Goal: Task Accomplishment & Management: Use online tool/utility

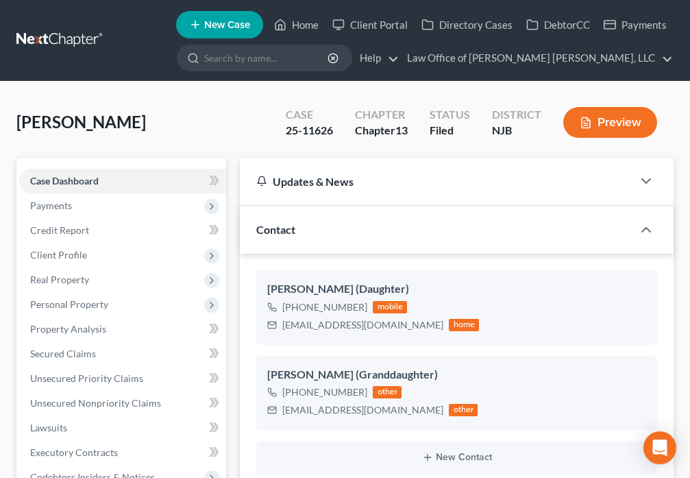
select select "10"
select select "4"
select select "0"
click at [286, 26] on icon at bounding box center [280, 24] width 12 height 16
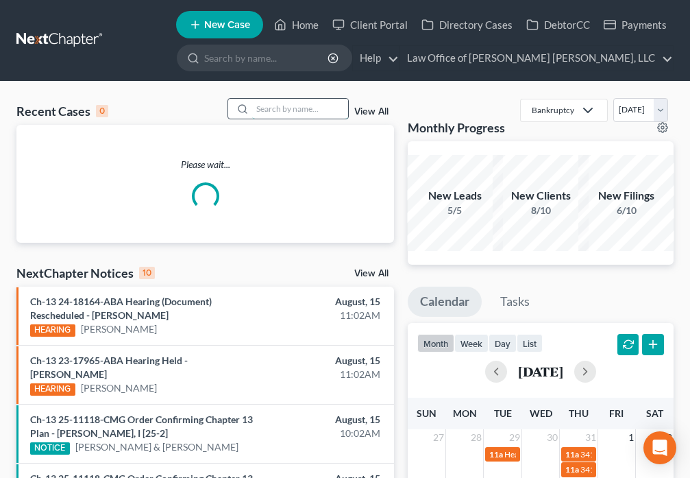
click at [289, 106] on input "search" at bounding box center [300, 109] width 96 height 20
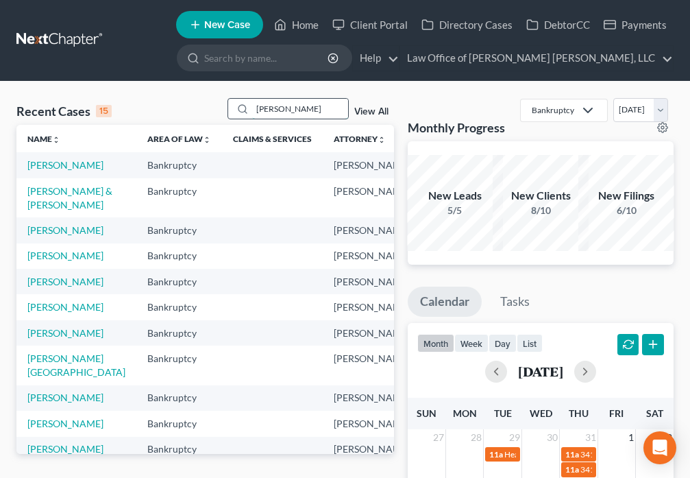
type input "[PERSON_NAME]"
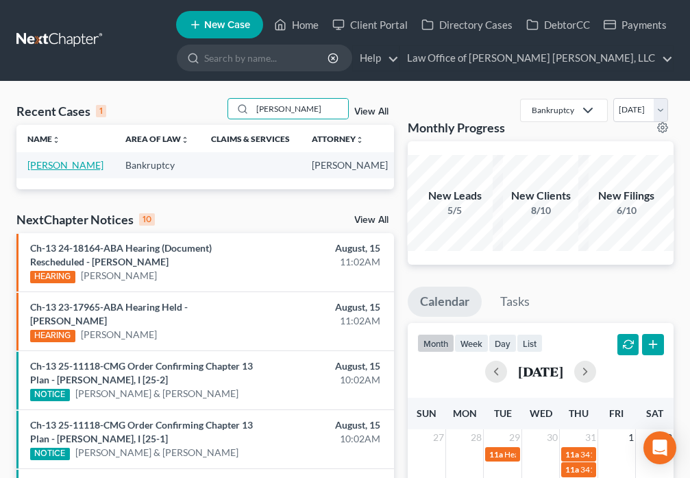
click at [40, 171] on link "[PERSON_NAME]" at bounding box center [65, 165] width 76 height 12
select select "6"
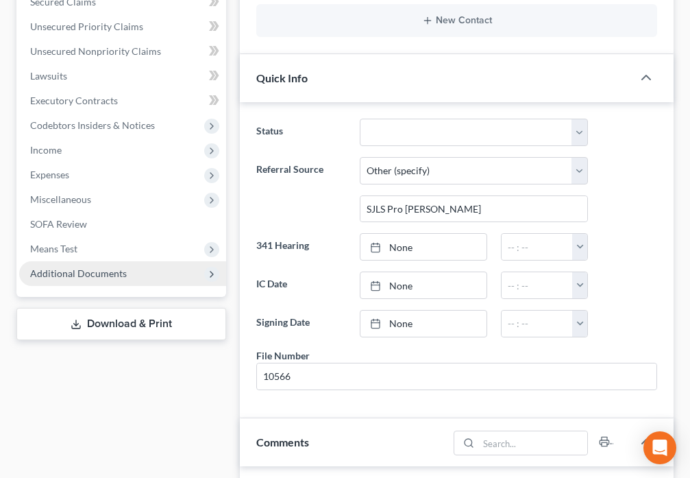
scroll to position [318, 0]
click at [101, 281] on span "Additional Documents" at bounding box center [122, 273] width 207 height 25
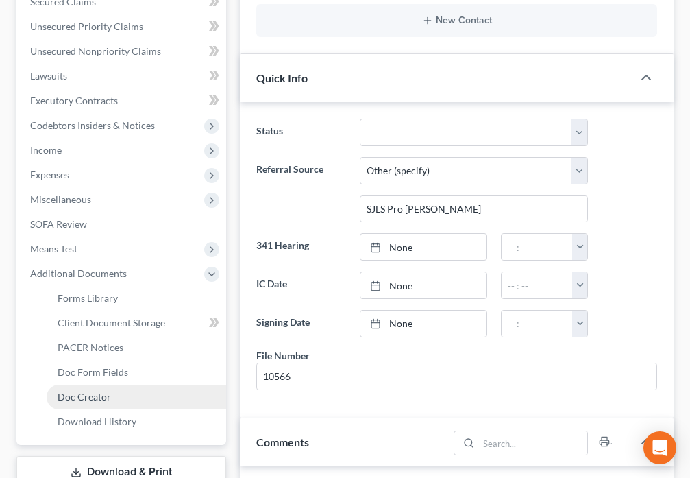
click at [104, 398] on span "Doc Creator" at bounding box center [84, 397] width 53 height 12
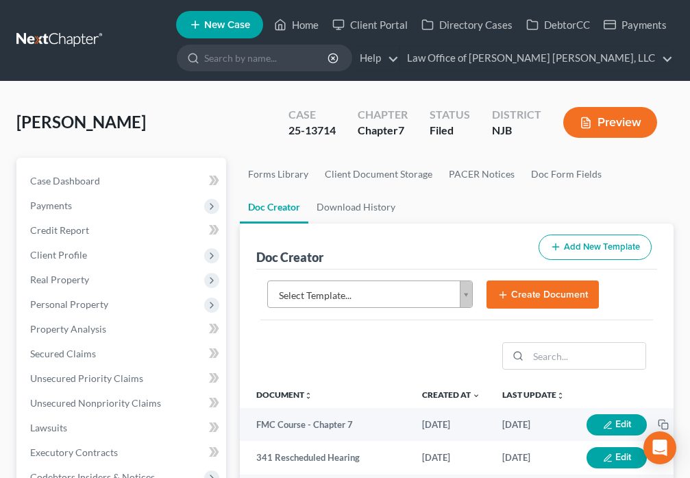
click at [463, 295] on body "Home New Case Client Portal Directory Cases DebtorCC Payments Law Office of [PE…" at bounding box center [345, 446] width 690 height 892
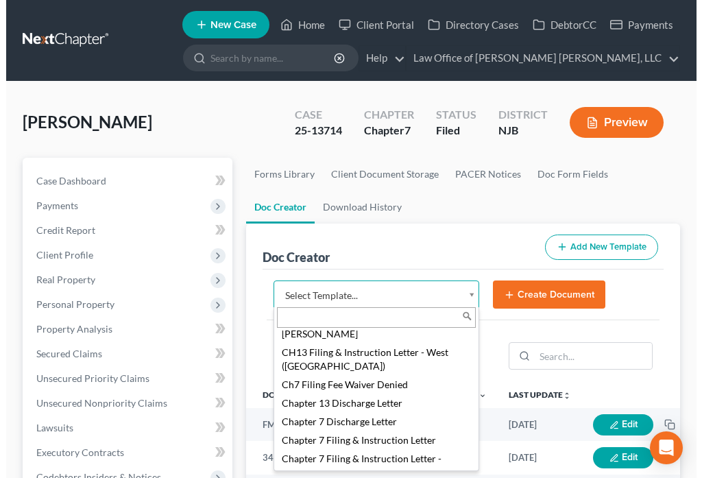
scroll to position [448, 0]
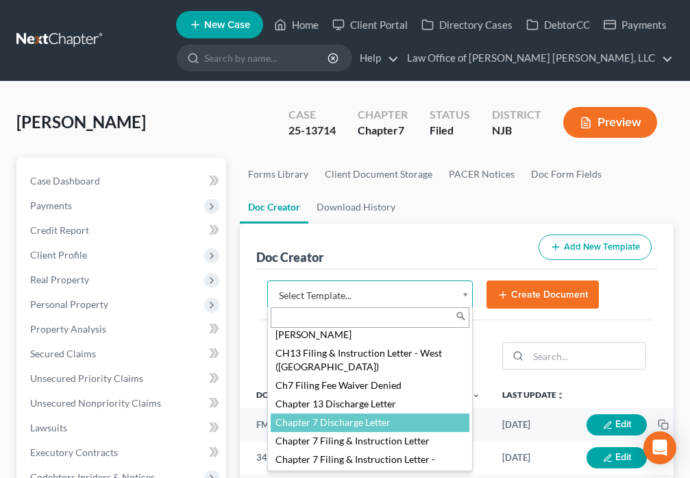
select select "89062"
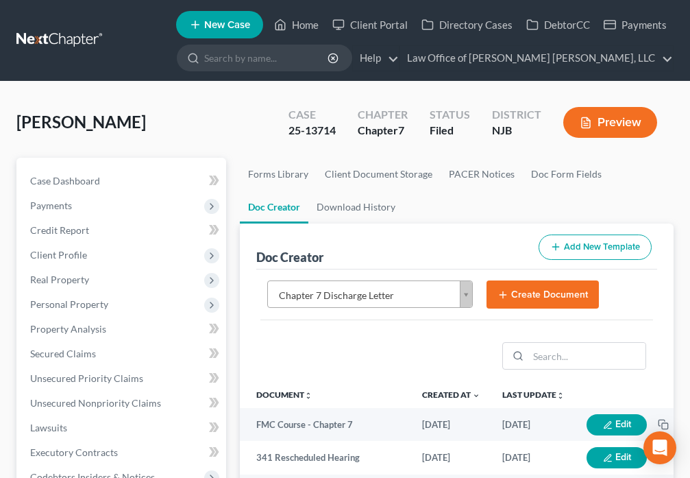
click at [538, 295] on button "Create Document" at bounding box center [543, 294] width 112 height 29
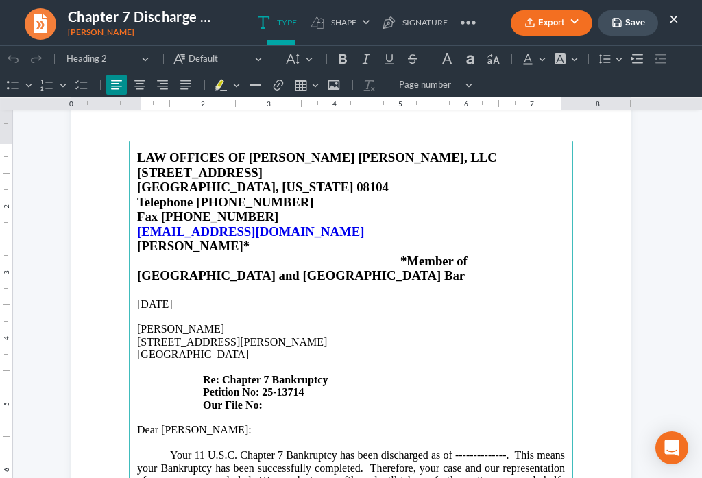
scroll to position [160, 0]
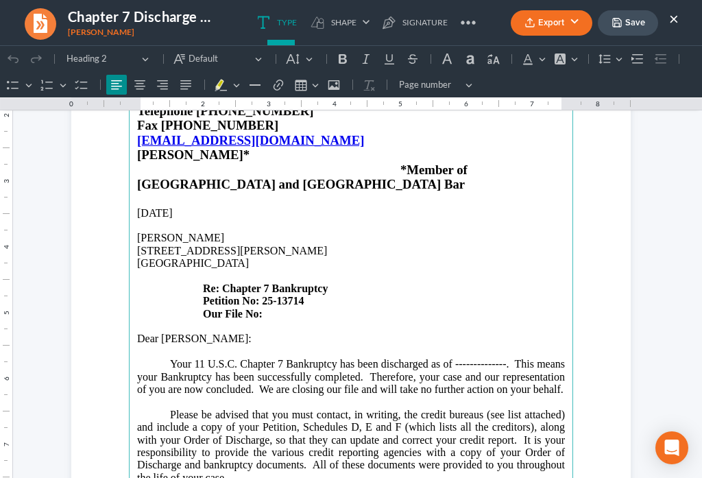
click at [285, 308] on h4 "Our File No:" at bounding box center [351, 314] width 428 height 12
click at [500, 358] on p "Your 11 U.S.C. Chapter 7 Bankruptcy has been discharged as of --------------. T…" at bounding box center [351, 377] width 428 height 38
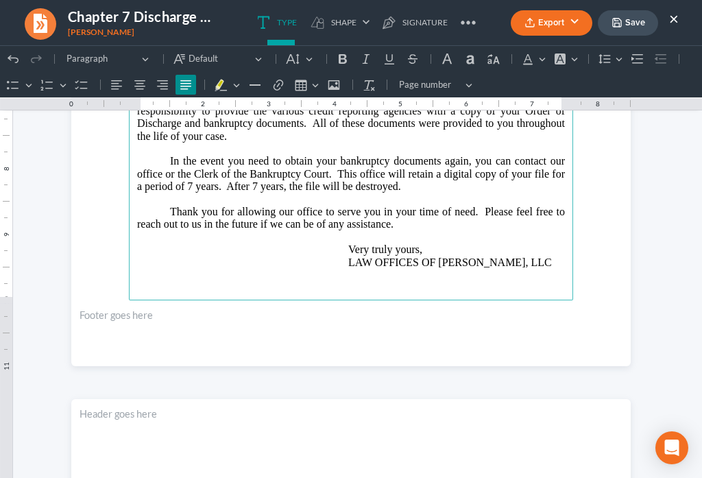
scroll to position [528, 0]
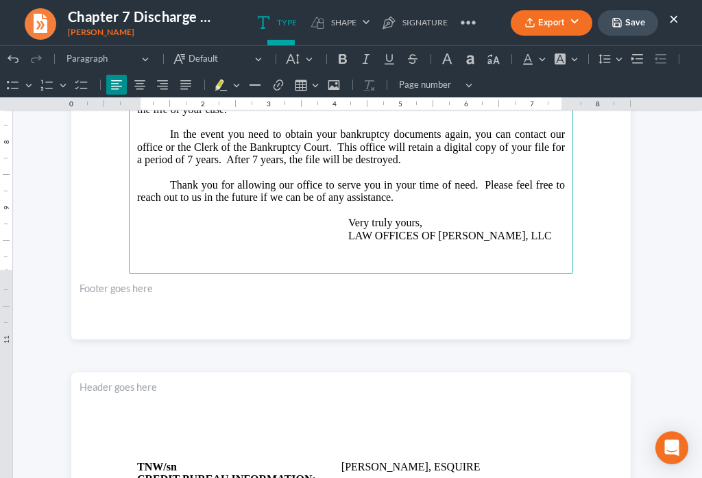
click at [557, 223] on p "Very truly yours, LAW OFFICES OF [PERSON_NAME], LLC" at bounding box center [351, 223] width 428 height 38
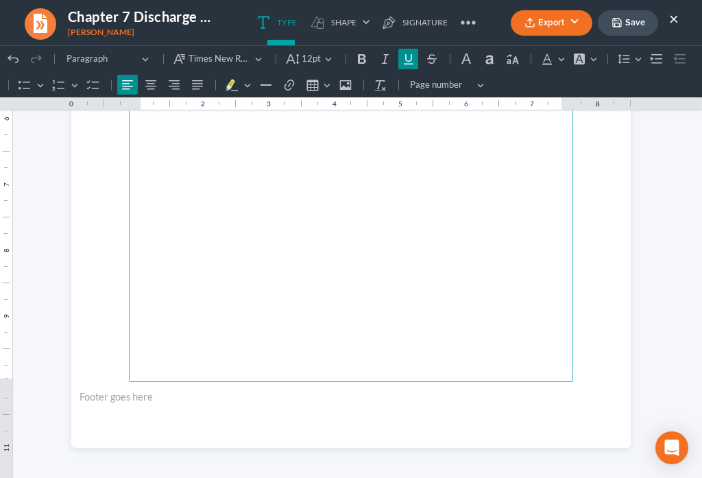
scroll to position [1179, 0]
click at [631, 25] on button "Save" at bounding box center [628, 22] width 60 height 25
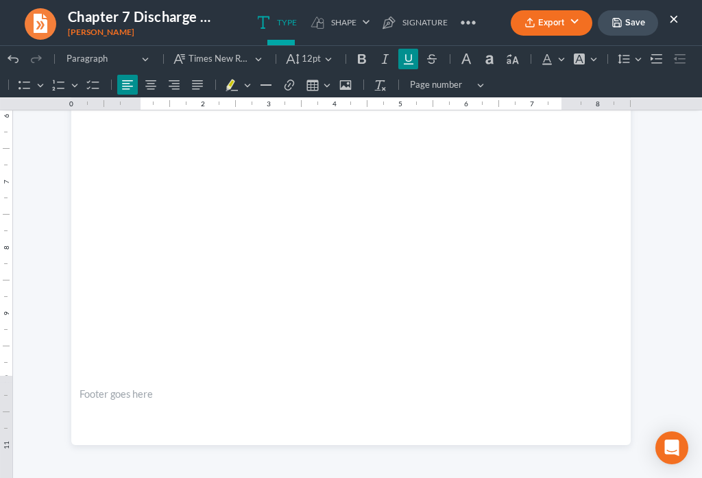
click at [531, 36] on ul "Export PDF Word Client Doc Storage Save ×" at bounding box center [595, 22] width 168 height 29
click at [531, 27] on icon "button" at bounding box center [529, 22] width 11 height 11
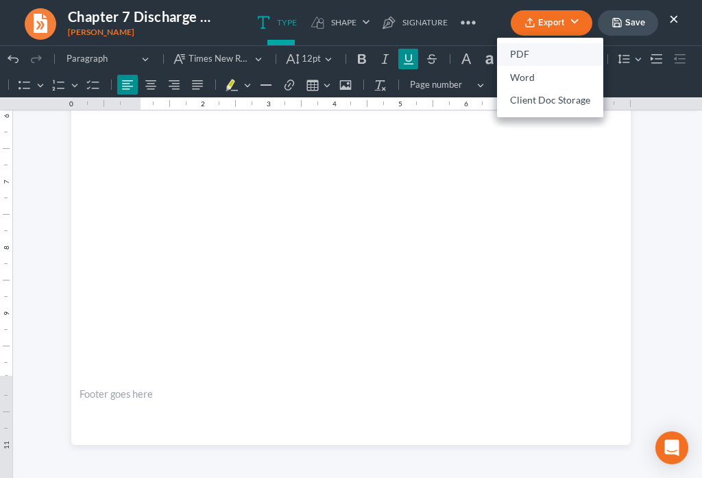
click at [520, 53] on link "PDF" at bounding box center [550, 54] width 106 height 23
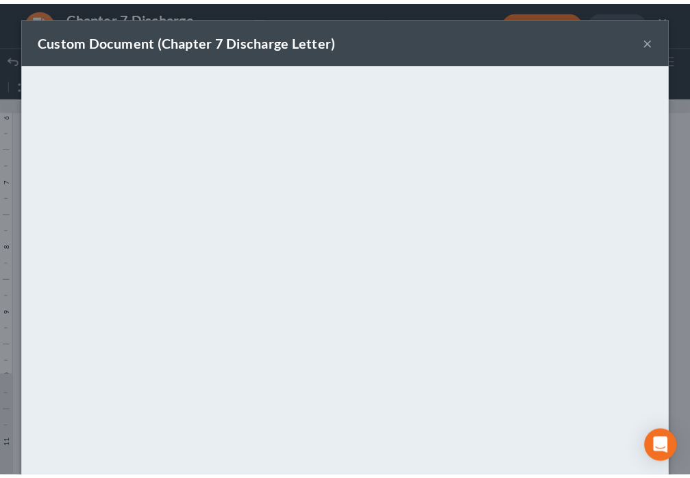
scroll to position [96, 0]
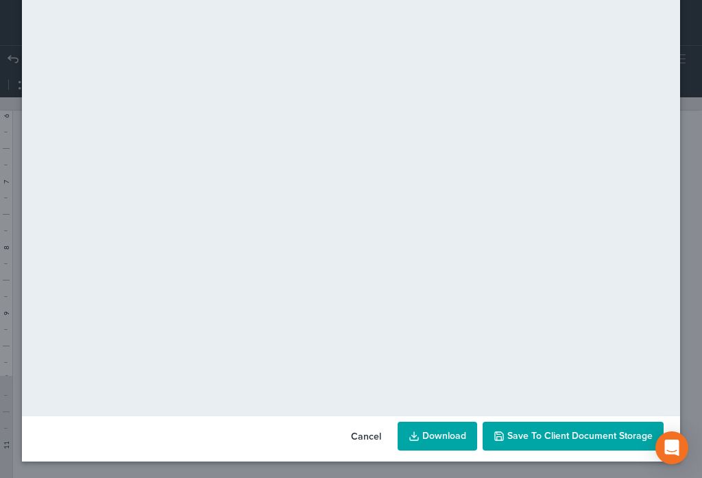
click at [577, 439] on span "Save to Client Document Storage" at bounding box center [579, 436] width 145 height 12
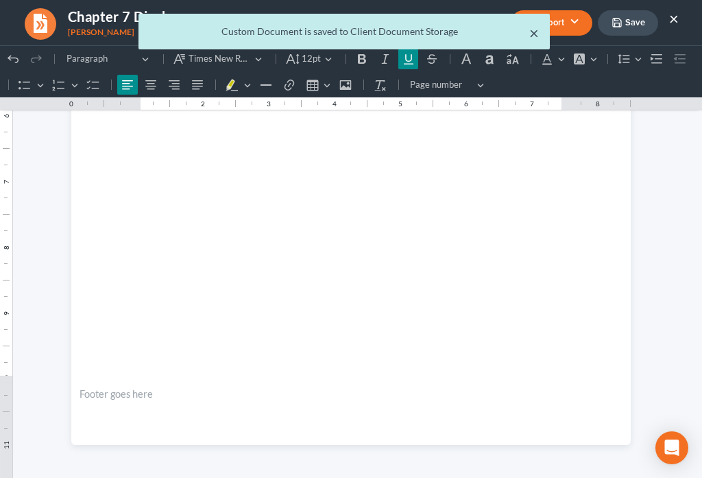
click at [533, 34] on button "×" at bounding box center [534, 33] width 10 height 16
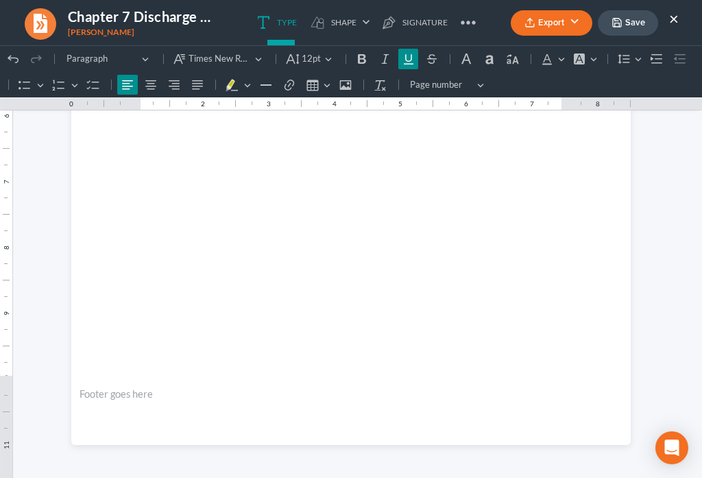
click at [670, 19] on button "×" at bounding box center [674, 18] width 10 height 16
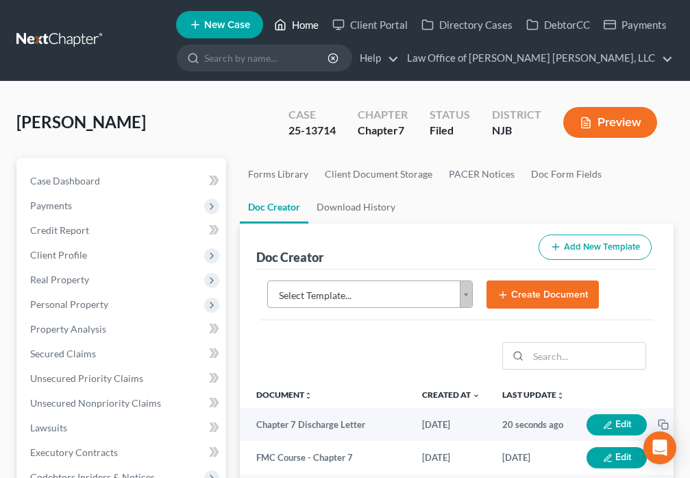
click at [286, 27] on icon at bounding box center [280, 24] width 12 height 16
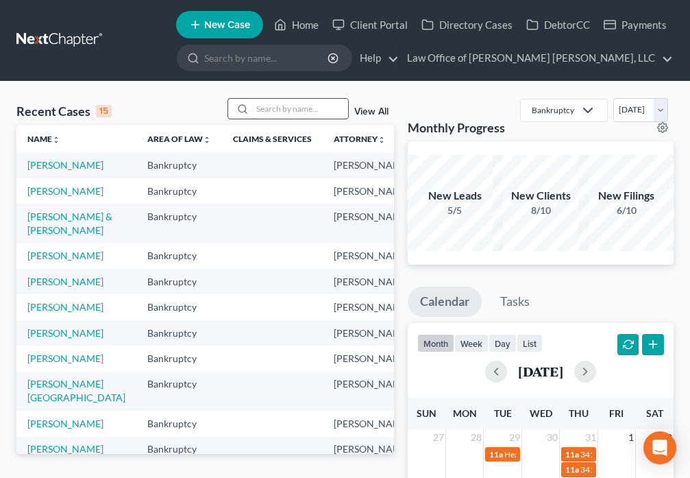
click at [277, 108] on input "search" at bounding box center [300, 109] width 96 height 20
type input "[PERSON_NAME]"
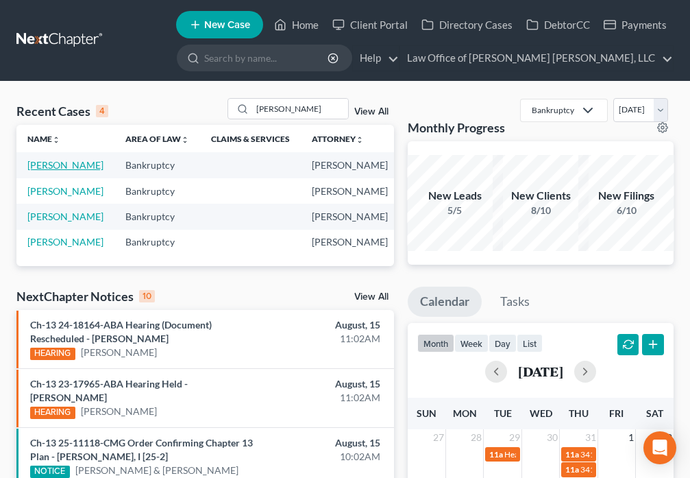
click at [31, 170] on link "[PERSON_NAME]" at bounding box center [65, 165] width 76 height 12
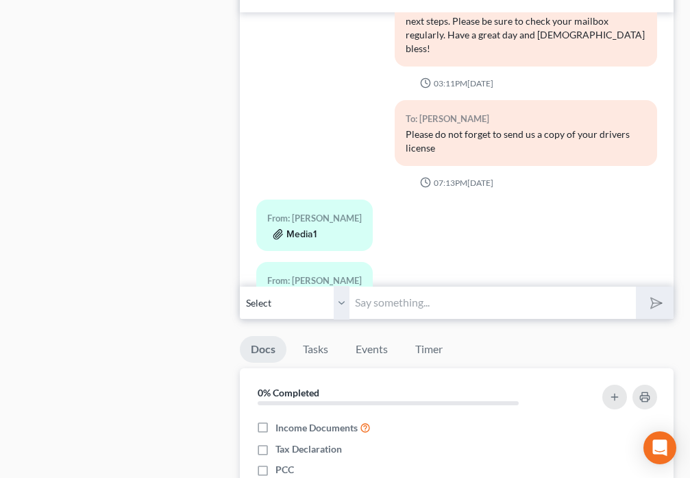
scroll to position [1167, 0]
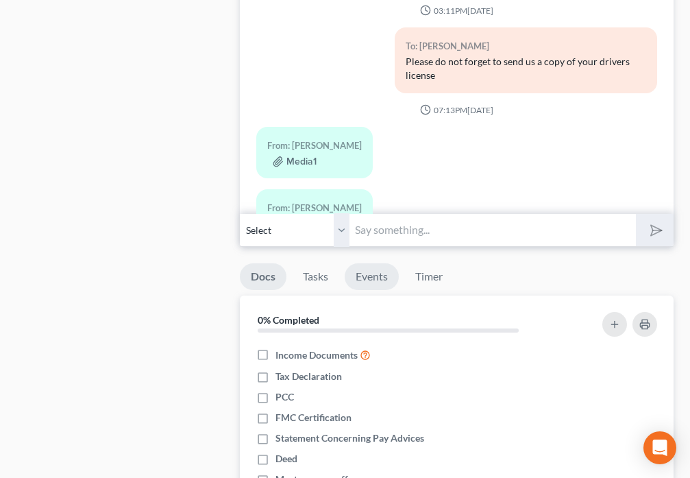
click at [365, 264] on link "Events" at bounding box center [372, 276] width 54 height 27
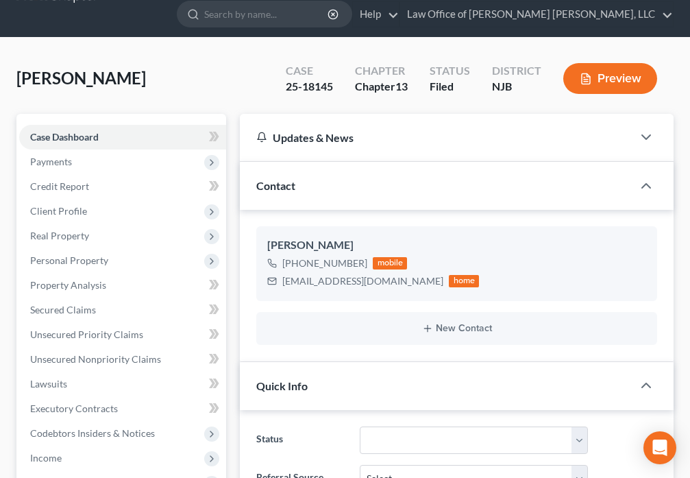
scroll to position [0, 0]
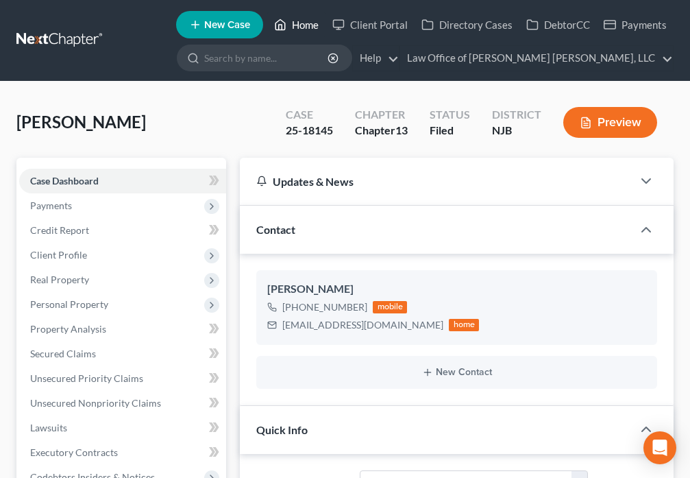
click at [291, 28] on link "Home" at bounding box center [296, 24] width 58 height 25
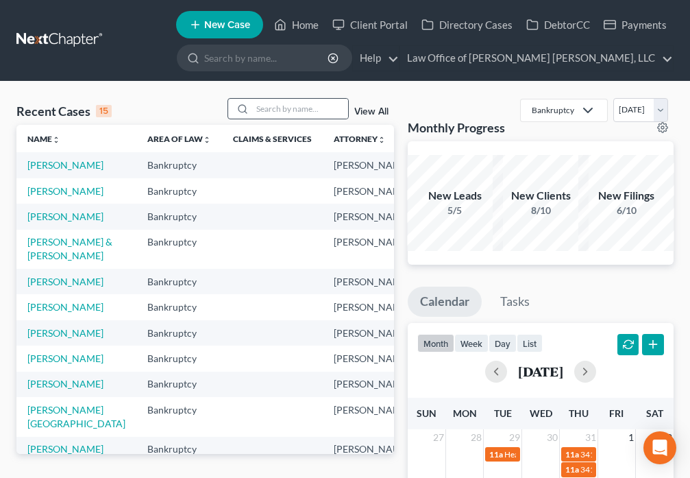
click at [248, 109] on icon at bounding box center [242, 109] width 11 height 11
click at [258, 110] on input "search" at bounding box center [300, 109] width 96 height 20
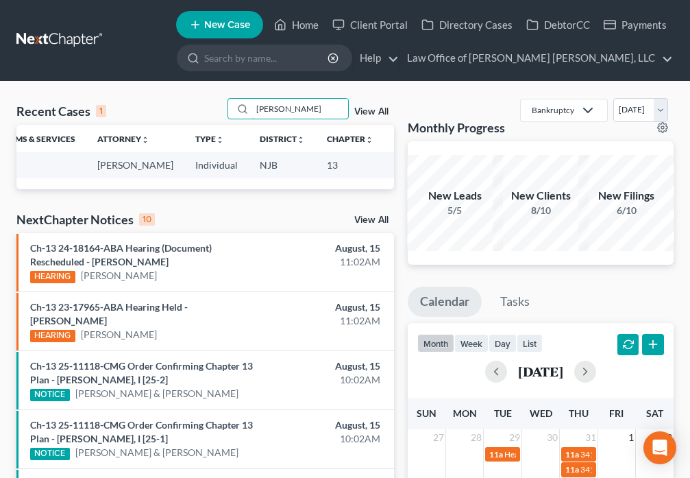
scroll to position [0, 216]
type input "C"
type input "Vicens"
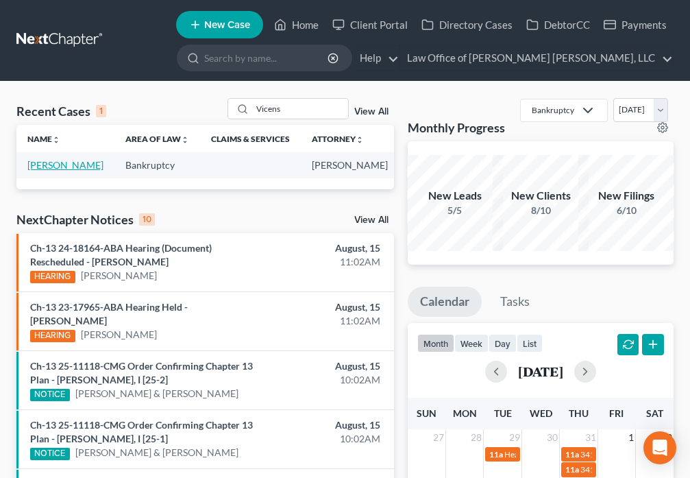
click at [40, 171] on link "[PERSON_NAME]" at bounding box center [65, 165] width 76 height 12
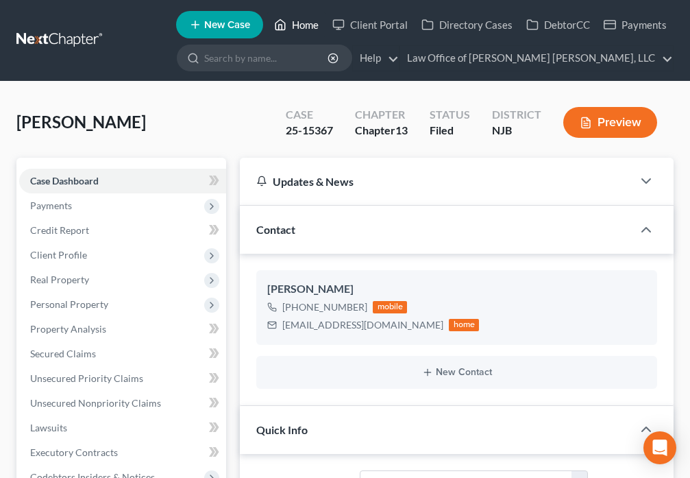
click at [281, 28] on icon at bounding box center [280, 24] width 12 height 16
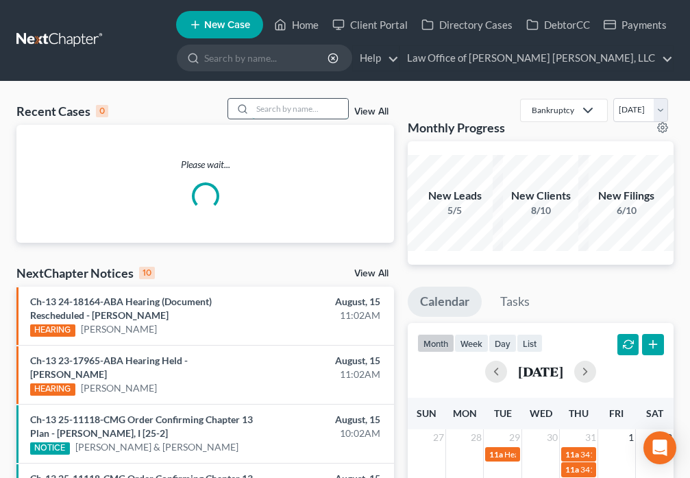
click at [262, 112] on input "search" at bounding box center [300, 109] width 96 height 20
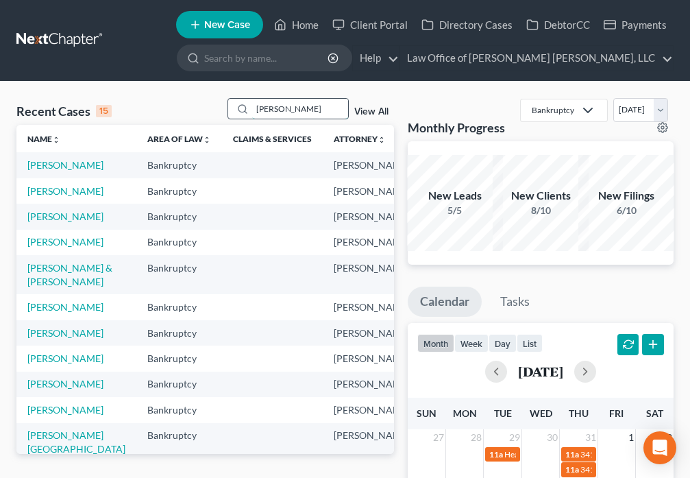
type input "[PERSON_NAME]"
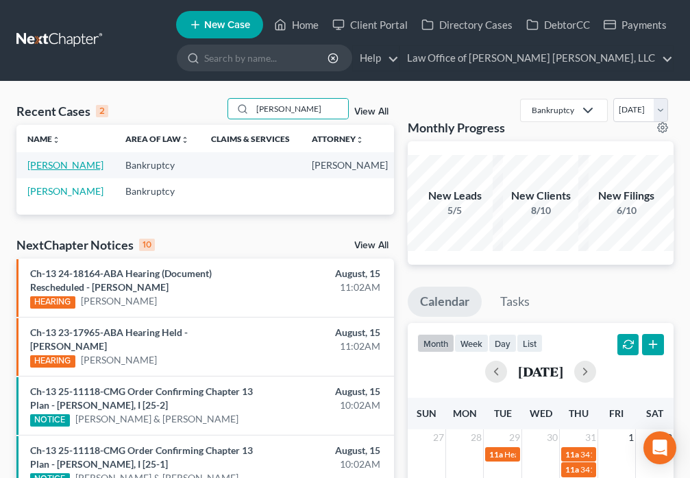
click at [45, 171] on link "[PERSON_NAME]" at bounding box center [65, 165] width 76 height 12
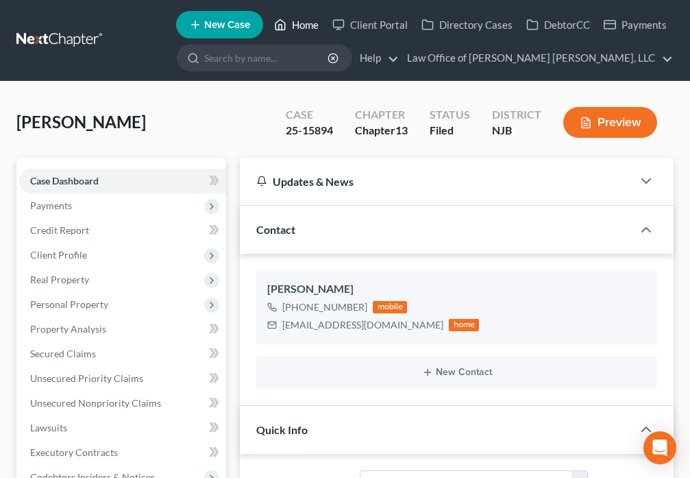
click at [290, 29] on link "Home" at bounding box center [296, 24] width 58 height 25
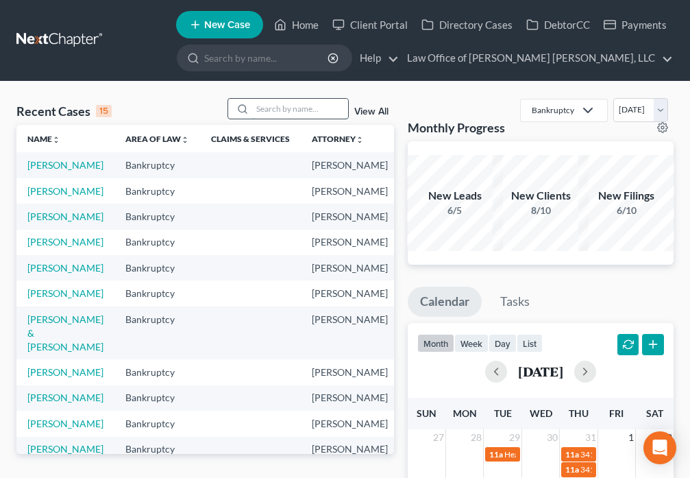
click at [271, 112] on input "search" at bounding box center [300, 109] width 96 height 20
type input "[PERSON_NAME]"
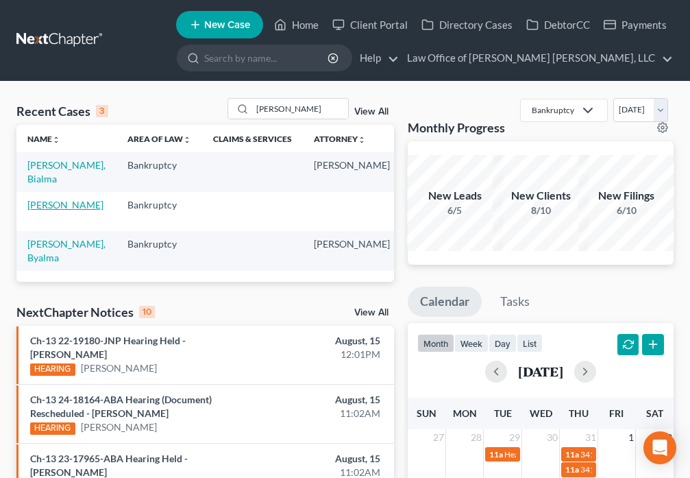
click at [43, 210] on link "[PERSON_NAME]" at bounding box center [65, 205] width 76 height 12
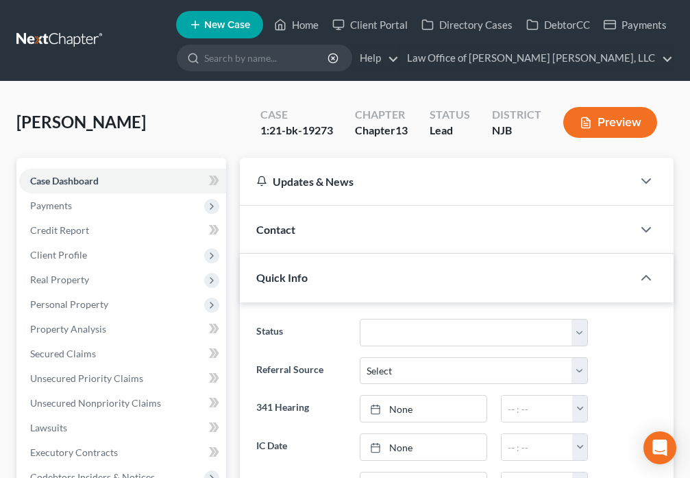
scroll to position [432, 0]
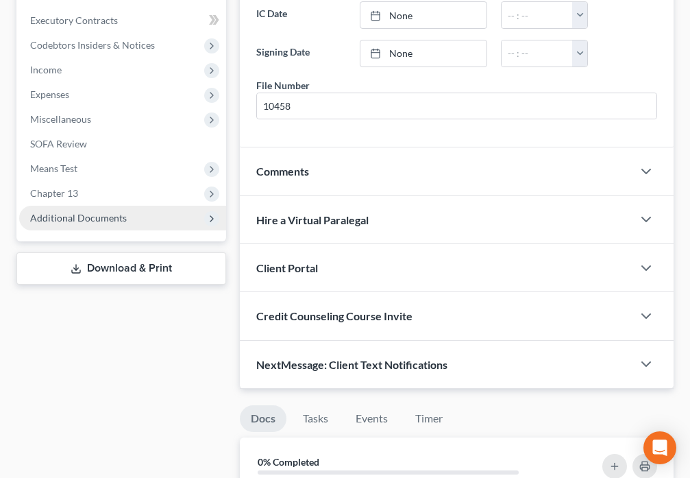
click at [47, 223] on span "Additional Documents" at bounding box center [78, 218] width 97 height 12
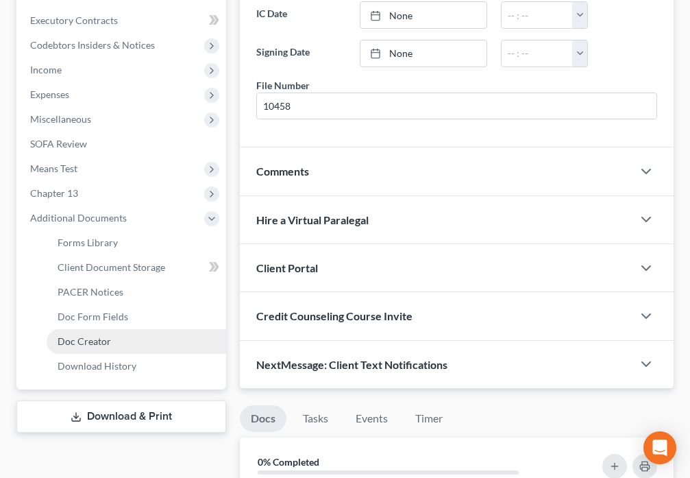
click at [90, 340] on span "Doc Creator" at bounding box center [84, 341] width 53 height 12
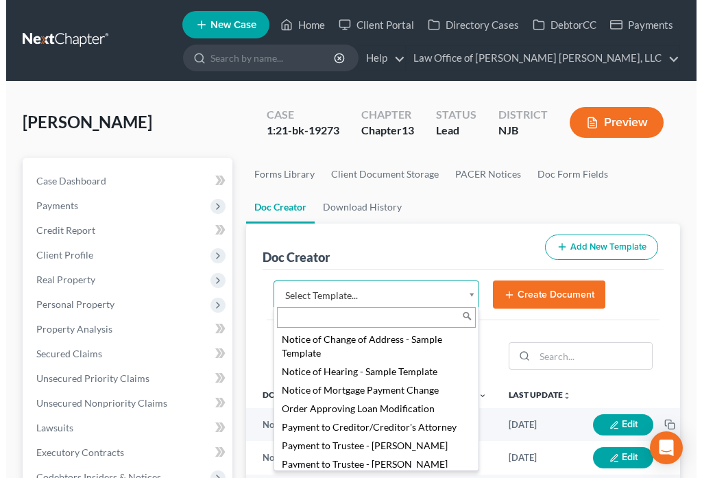
scroll to position [1551, 0]
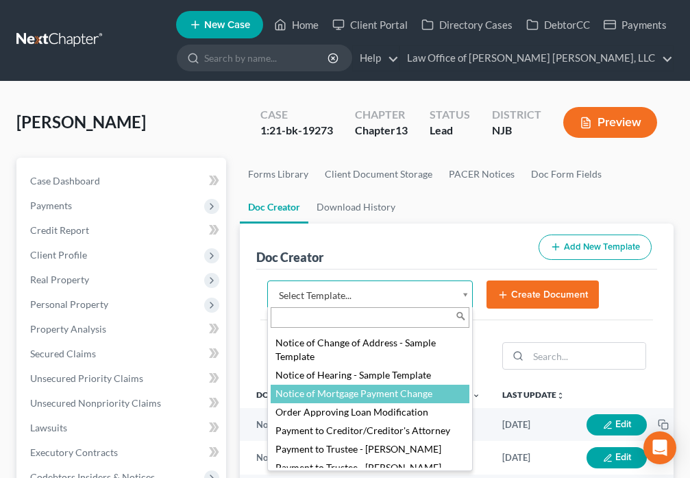
select select "88748"
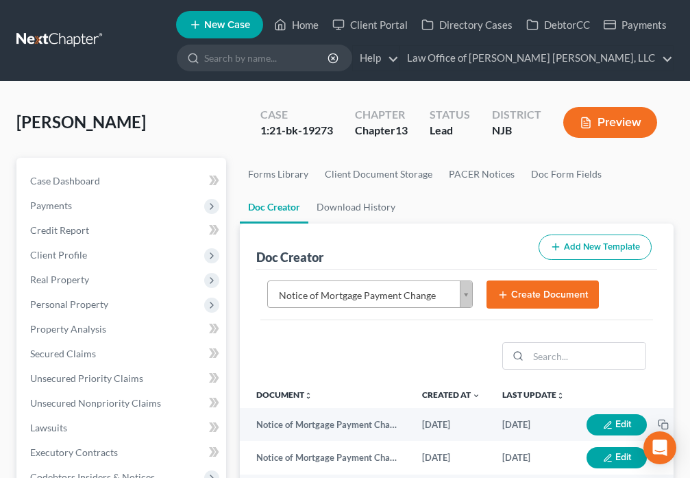
click at [514, 298] on button "Create Document" at bounding box center [543, 294] width 112 height 29
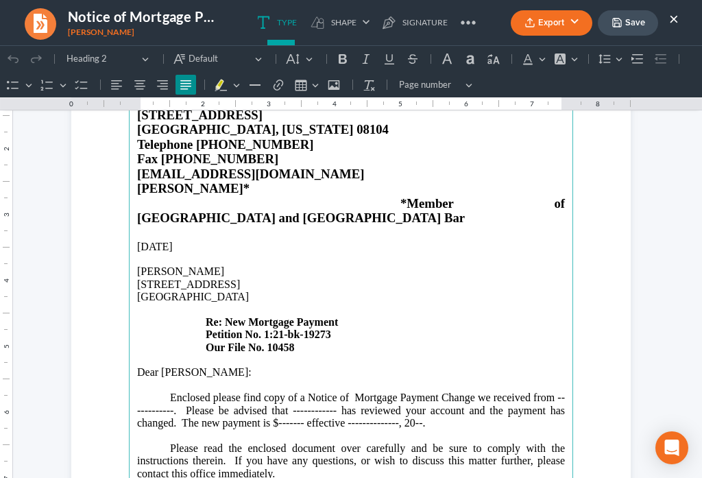
scroll to position [176, 0]
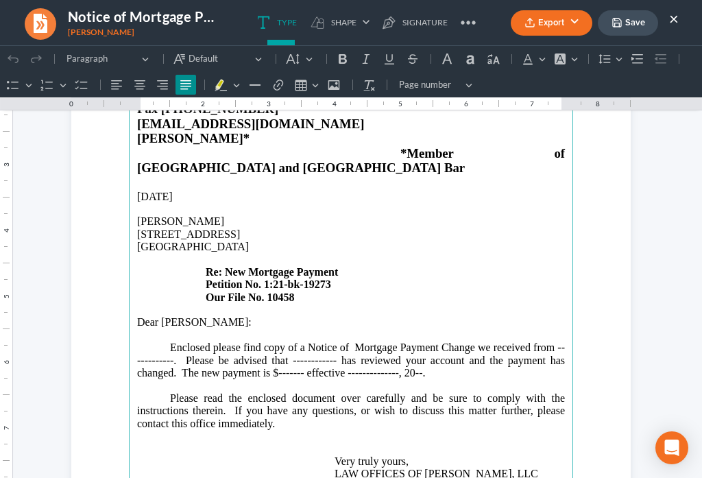
click at [167, 341] on p "Enclosed please find copy of a Notice of Mortgage Payment Change we received fr…" at bounding box center [351, 366] width 428 height 51
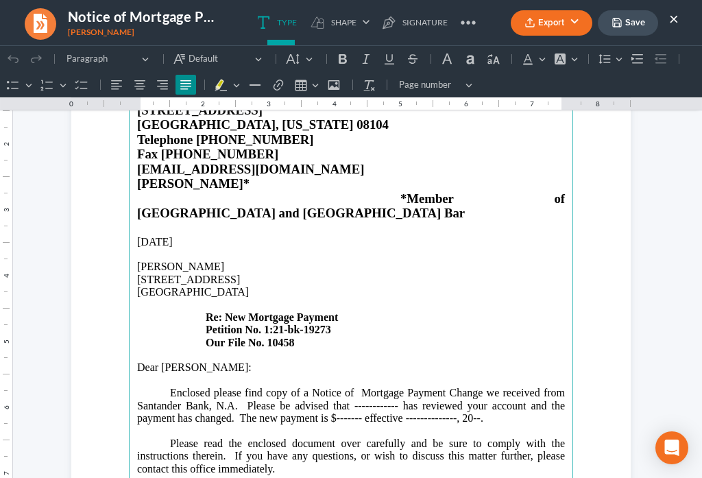
scroll to position [128, 0]
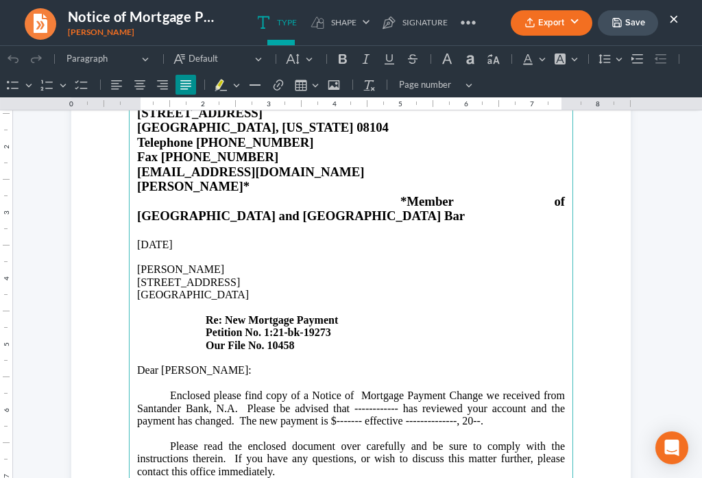
click at [389, 389] on p "Enclosed please find copy of a Notice of Mortgage Payment Change we received fr…" at bounding box center [351, 414] width 428 height 51
click at [391, 389] on p "Enclosed please find copy of a Notice of Mortgage Payment Change we received fr…" at bounding box center [351, 414] width 428 height 51
click at [489, 392] on p "Enclosed please find copy of a Notice of Mortgage Payment Change we received fr…" at bounding box center [351, 414] width 428 height 51
click at [517, 389] on p "Enclosed please find copy of a Notice of Mortgage Payment Change we received fr…" at bounding box center [351, 414] width 428 height 51
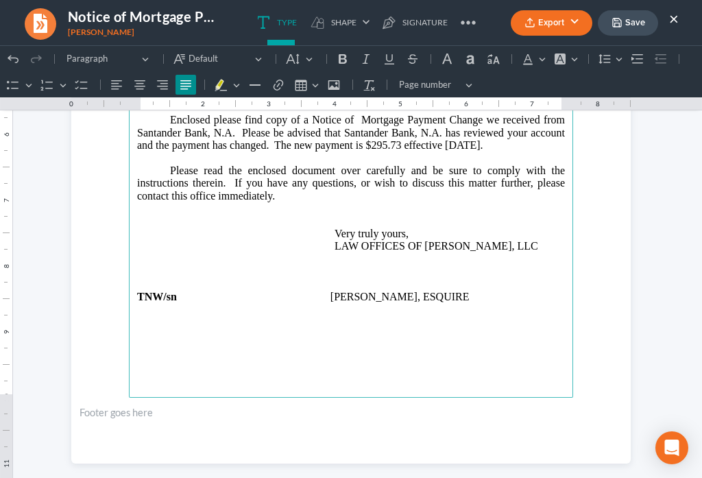
scroll to position [422, 0]
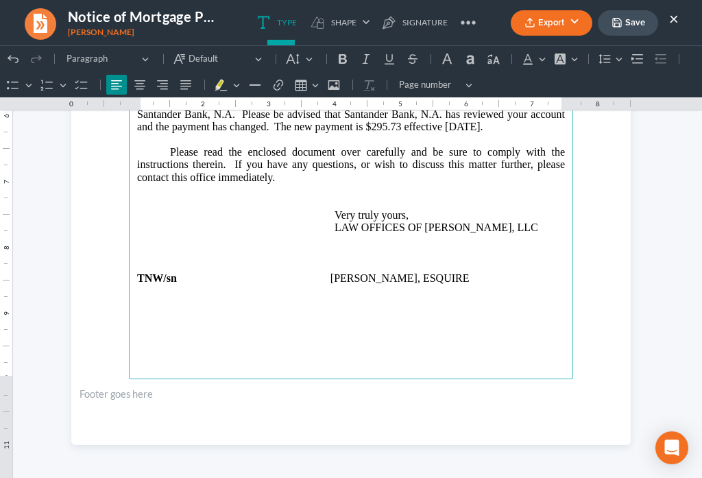
click at [147, 297] on p "Rich Text Editor, page-0-main" at bounding box center [351, 303] width 428 height 12
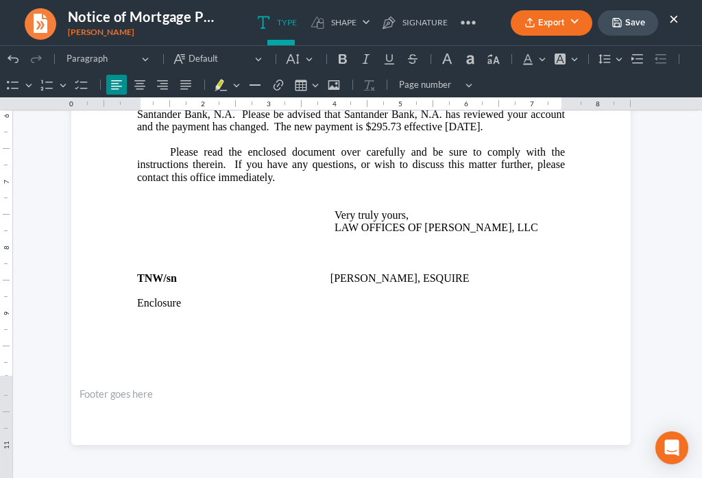
click at [629, 21] on button "Save" at bounding box center [628, 22] width 60 height 25
click at [537, 30] on button "Export" at bounding box center [552, 22] width 82 height 25
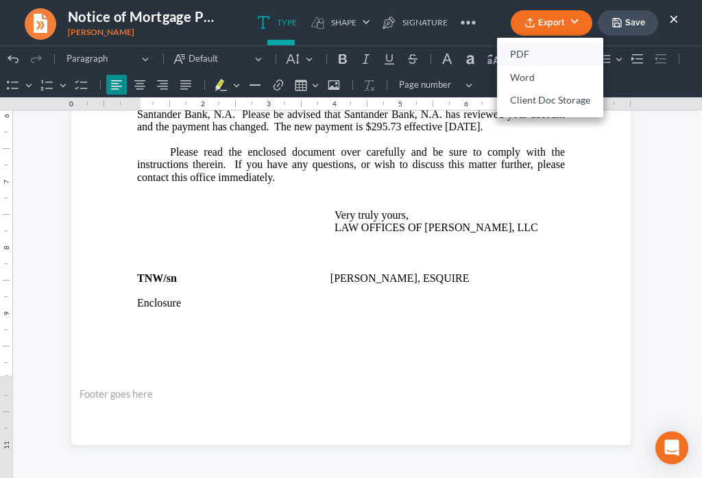
click at [519, 50] on link "PDF" at bounding box center [550, 54] width 106 height 23
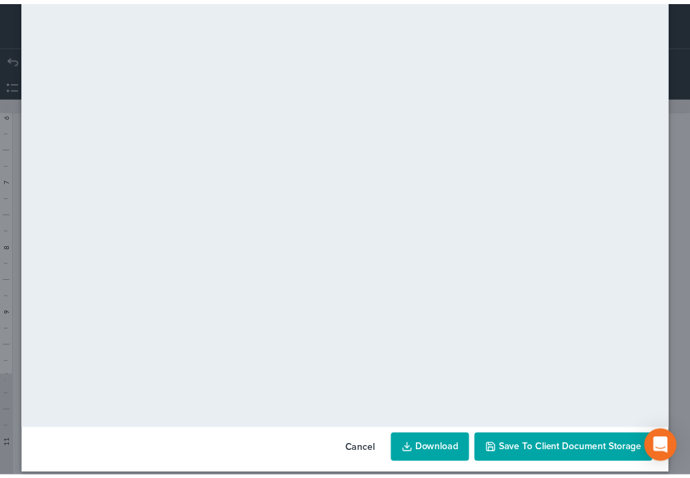
scroll to position [96, 0]
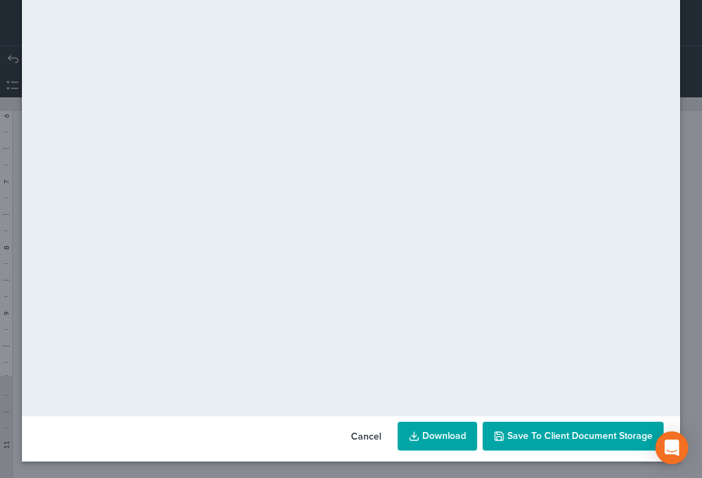
click at [566, 447] on button "Save to Client Document Storage" at bounding box center [573, 436] width 181 height 29
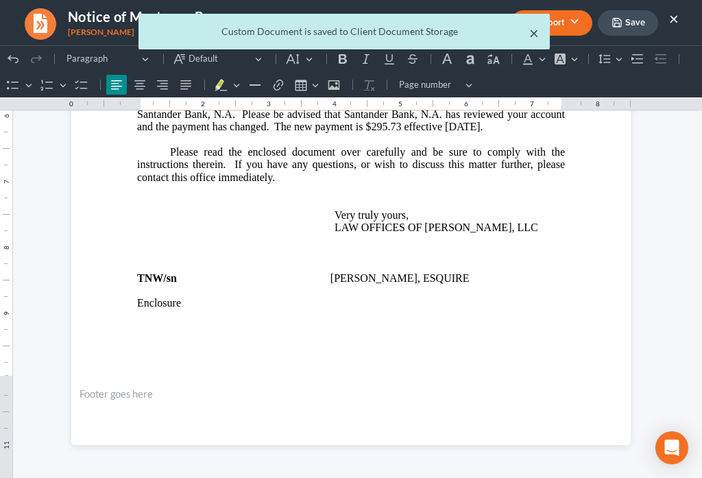
drag, startPoint x: 533, startPoint y: 37, endPoint x: 547, endPoint y: 3, distance: 37.2
click at [533, 37] on button "×" at bounding box center [534, 33] width 10 height 16
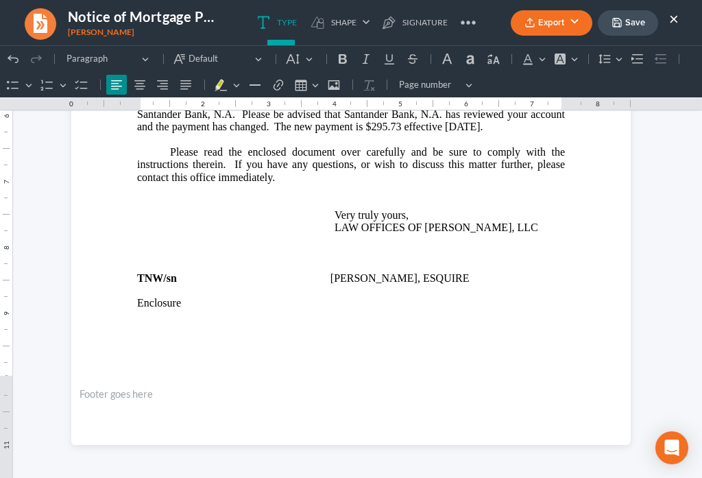
click at [675, 22] on button "×" at bounding box center [674, 18] width 10 height 16
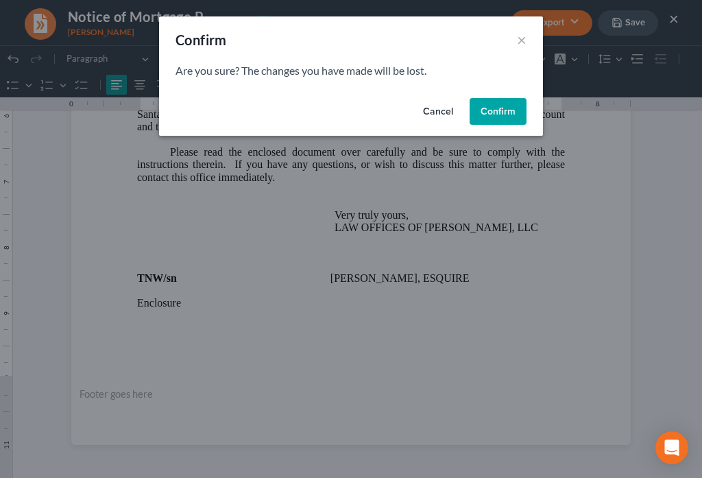
click at [494, 113] on button "Confirm" at bounding box center [498, 111] width 57 height 27
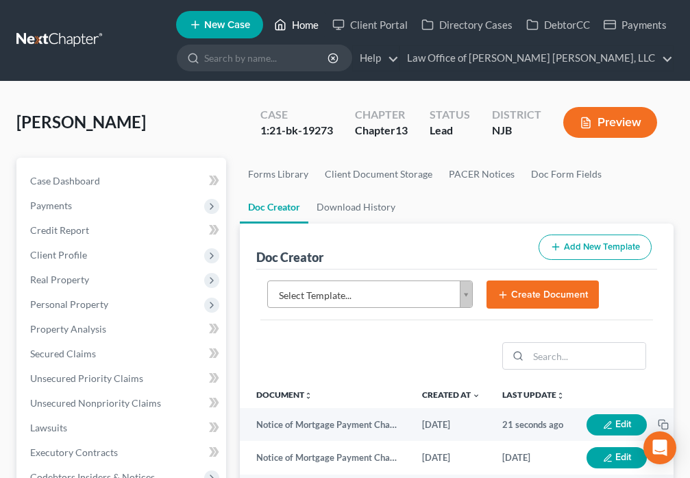
click at [285, 29] on icon at bounding box center [281, 25] width 10 height 10
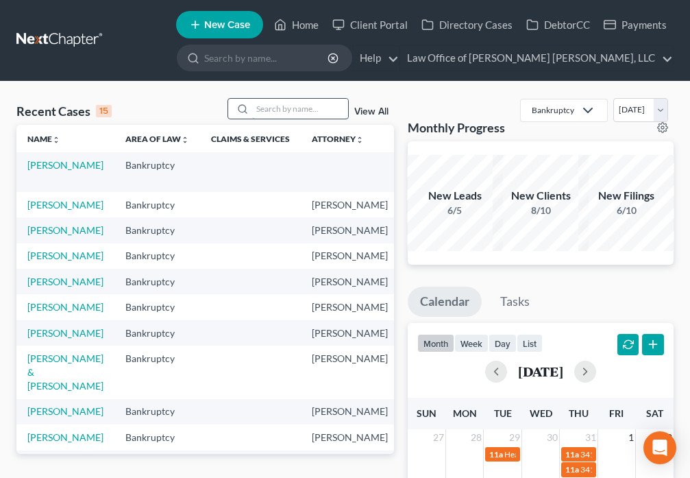
click at [268, 107] on input "search" at bounding box center [300, 109] width 96 height 20
type input "[PERSON_NAME]"
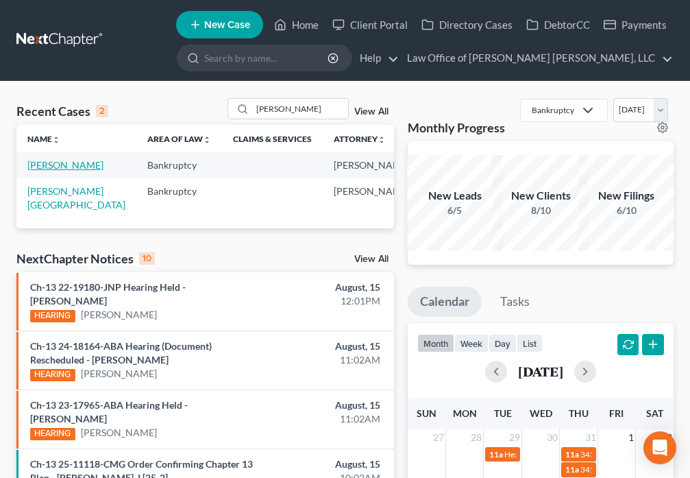
click at [50, 171] on link "[PERSON_NAME]" at bounding box center [65, 165] width 76 height 12
select select "4"
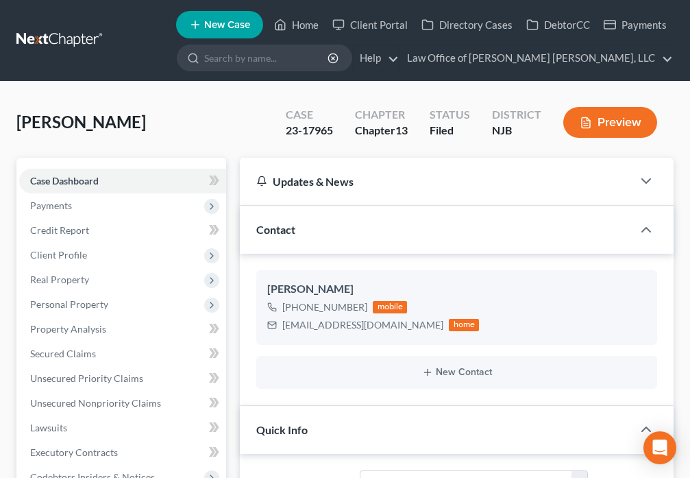
scroll to position [416, 0]
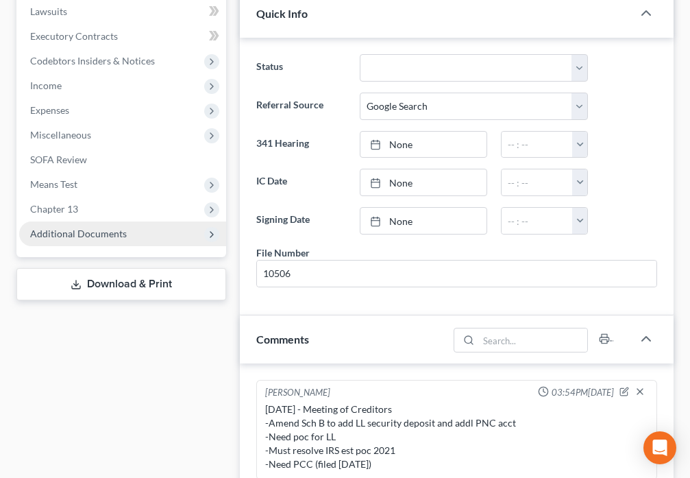
click at [100, 235] on span "Additional Documents" at bounding box center [78, 234] width 97 height 12
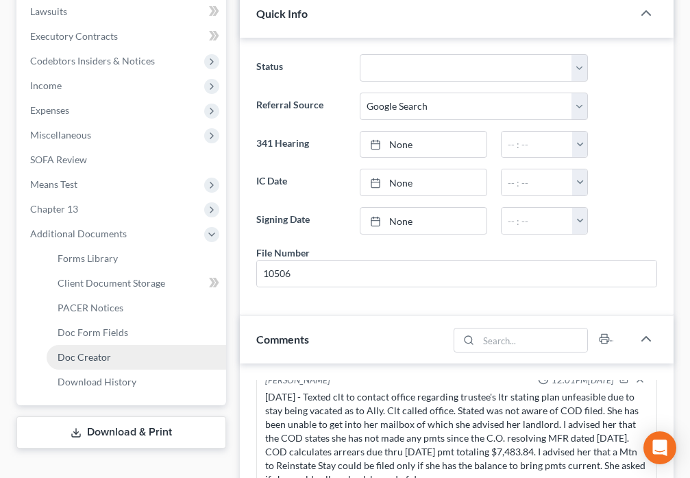
scroll to position [7176, 0]
click at [86, 358] on span "Doc Creator" at bounding box center [84, 357] width 53 height 12
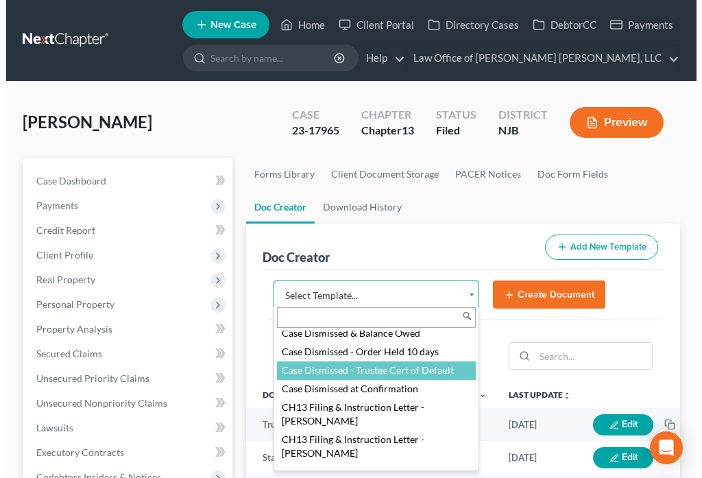
scroll to position [272, 0]
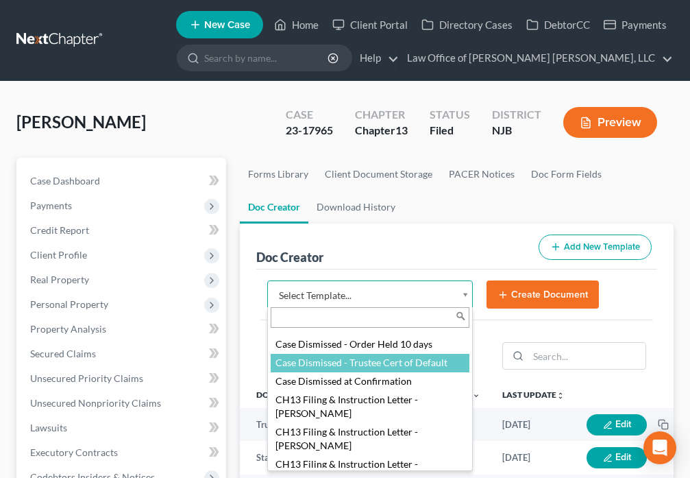
select select "88883"
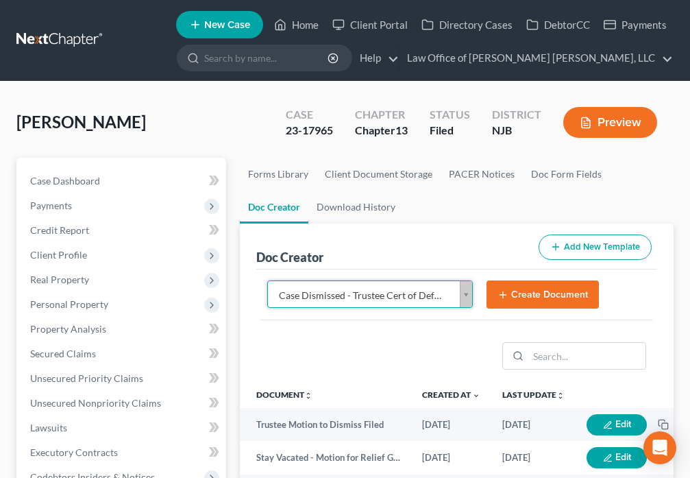
click at [511, 298] on button "Create Document" at bounding box center [543, 294] width 112 height 29
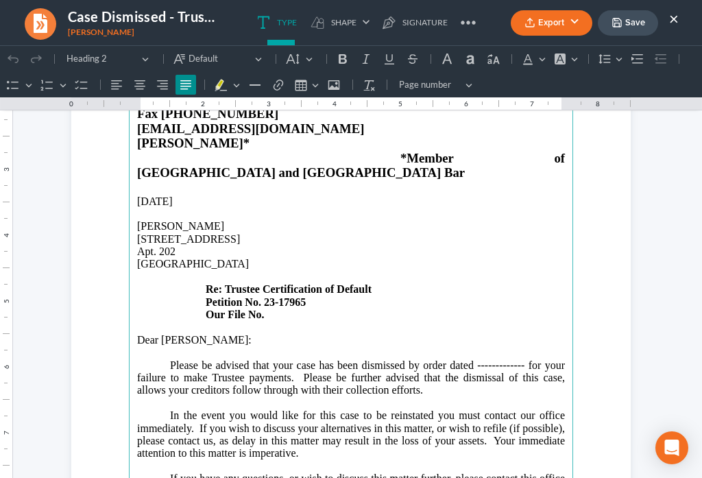
scroll to position [176, 0]
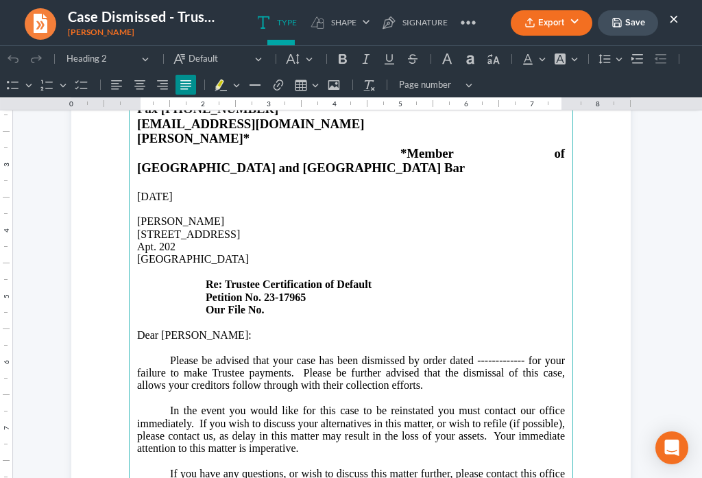
click at [520, 354] on p "Please be advised that your case has been dismissed by order dated ------------…" at bounding box center [351, 373] width 428 height 38
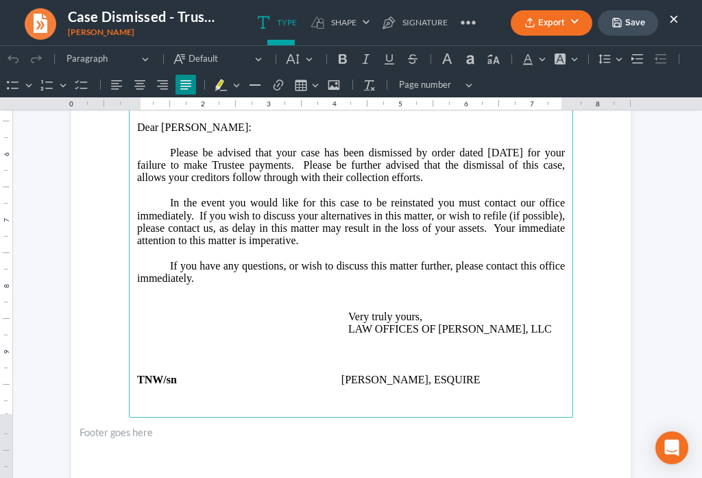
scroll to position [400, 0]
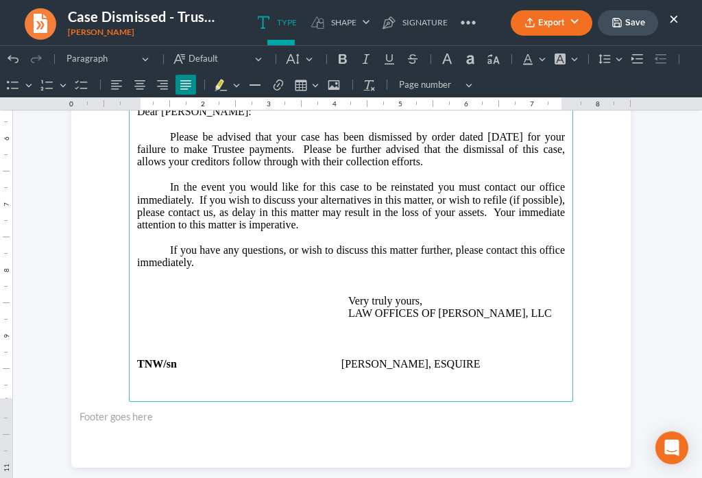
click at [217, 251] on p "If you have any questions, or wish to discuss this matter further, please conta…" at bounding box center [351, 281] width 428 height 75
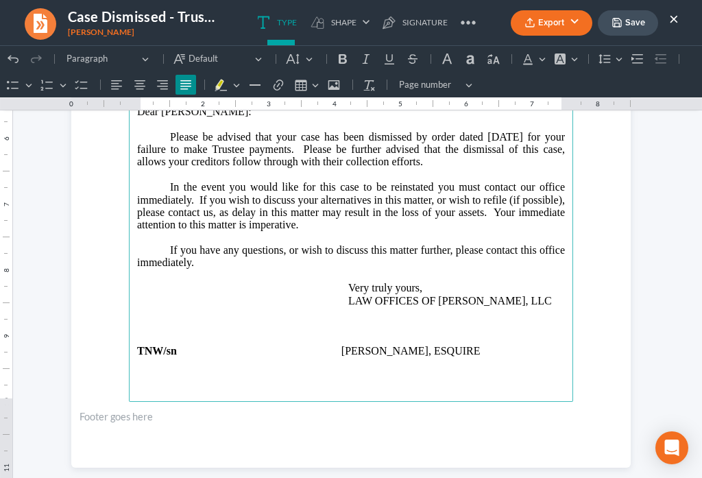
click at [637, 32] on button "Save" at bounding box center [628, 22] width 60 height 25
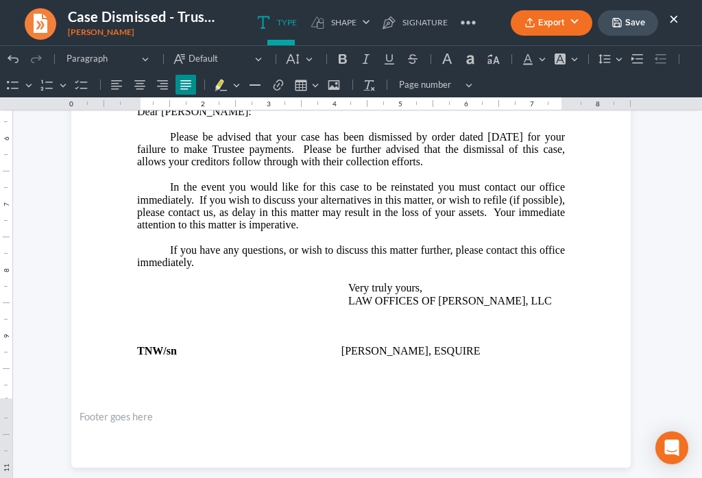
click at [570, 25] on button "Export" at bounding box center [552, 22] width 82 height 25
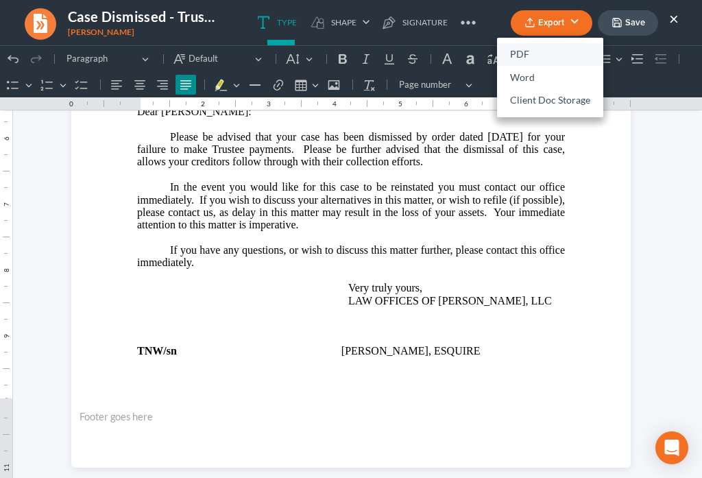
click at [512, 54] on link "PDF" at bounding box center [550, 54] width 106 height 23
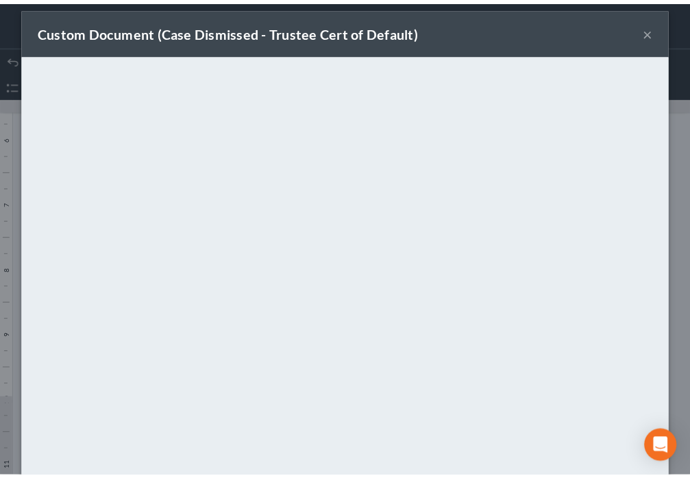
scroll to position [96, 0]
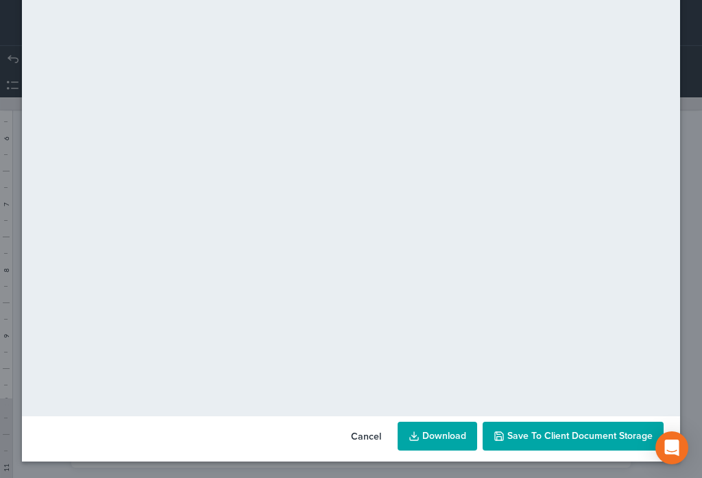
click at [607, 443] on button "Save to Client Document Storage" at bounding box center [573, 436] width 181 height 29
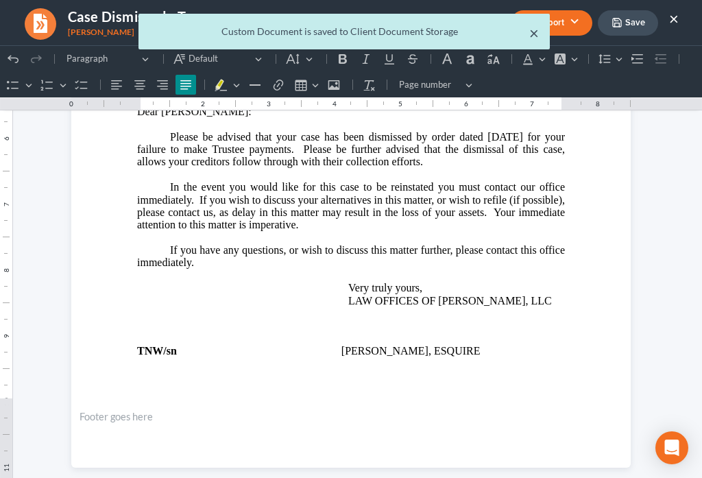
drag, startPoint x: 532, startPoint y: 34, endPoint x: 701, endPoint y: 15, distance: 170.3
click at [532, 34] on button "×" at bounding box center [534, 33] width 10 height 16
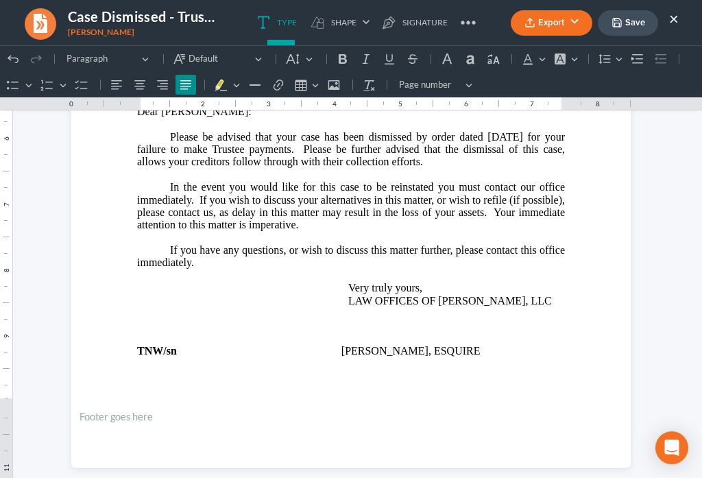
click at [670, 20] on button "×" at bounding box center [674, 18] width 10 height 16
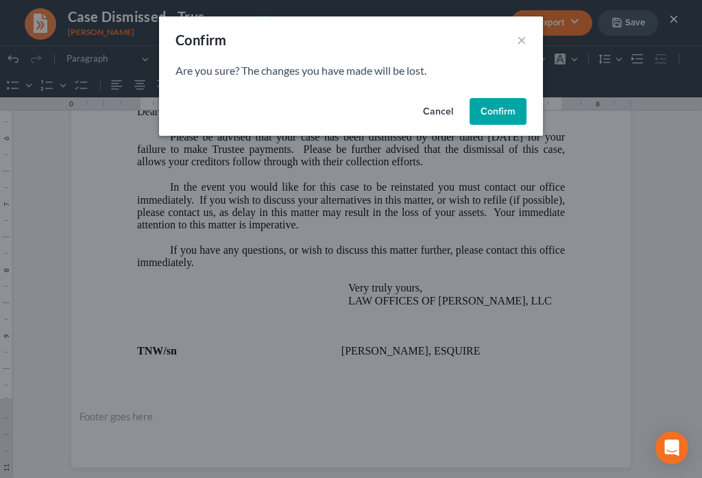
click at [504, 114] on button "Confirm" at bounding box center [498, 111] width 57 height 27
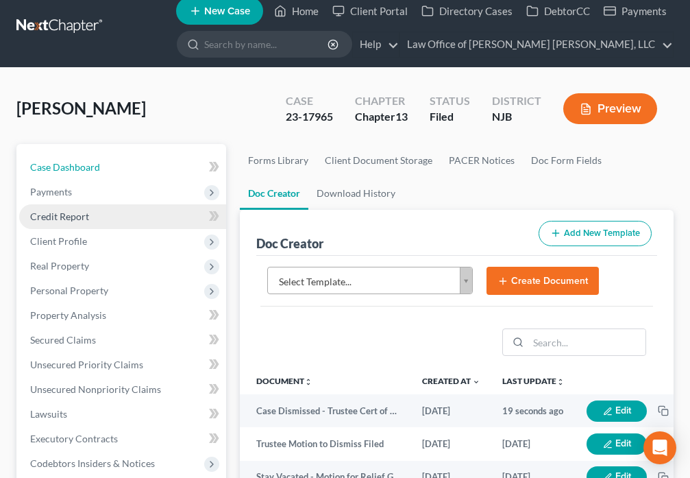
scroll to position [16, 0]
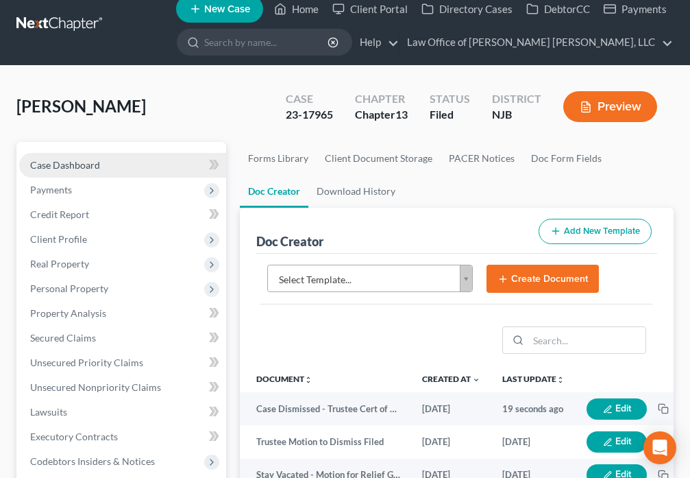
click at [102, 169] on link "Case Dashboard" at bounding box center [122, 165] width 207 height 25
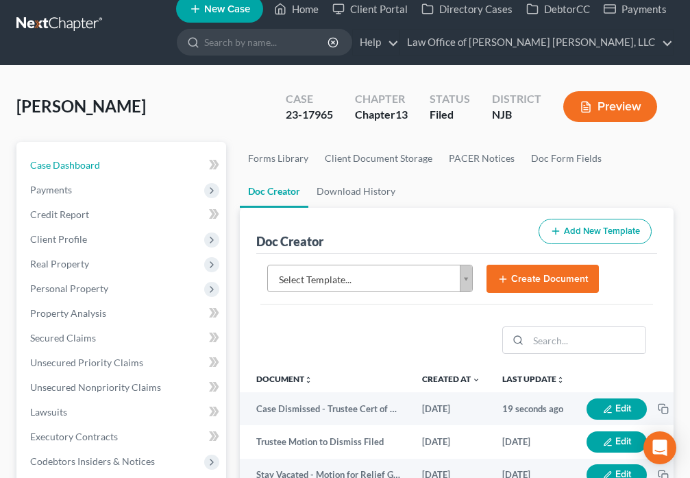
select select "4"
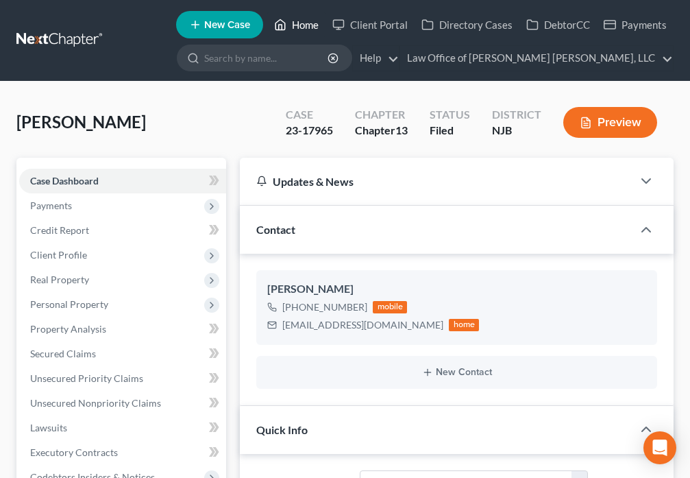
click at [283, 32] on icon at bounding box center [280, 24] width 12 height 16
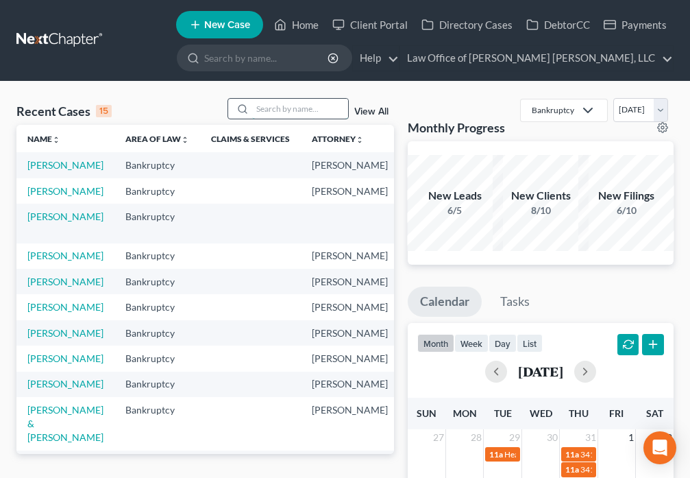
click at [273, 110] on input "search" at bounding box center [300, 109] width 96 height 20
type input "[PERSON_NAME]"
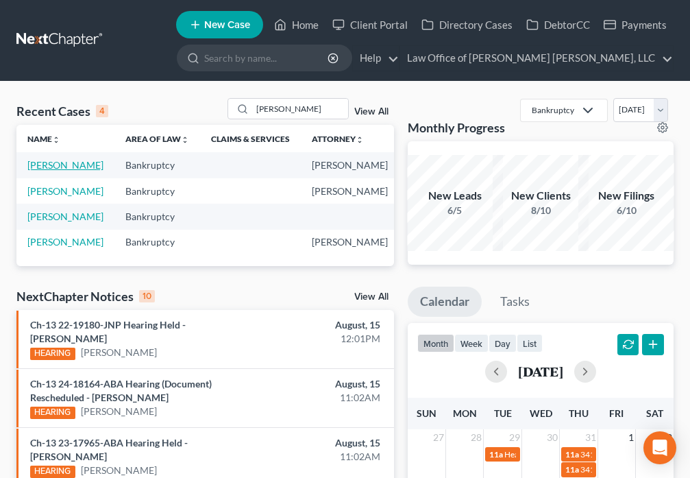
click at [38, 166] on link "[PERSON_NAME]" at bounding box center [65, 165] width 76 height 12
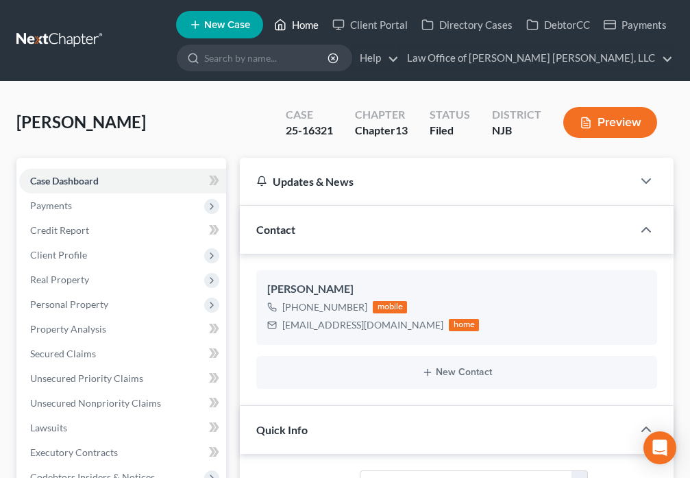
click at [278, 26] on icon at bounding box center [281, 25] width 10 height 10
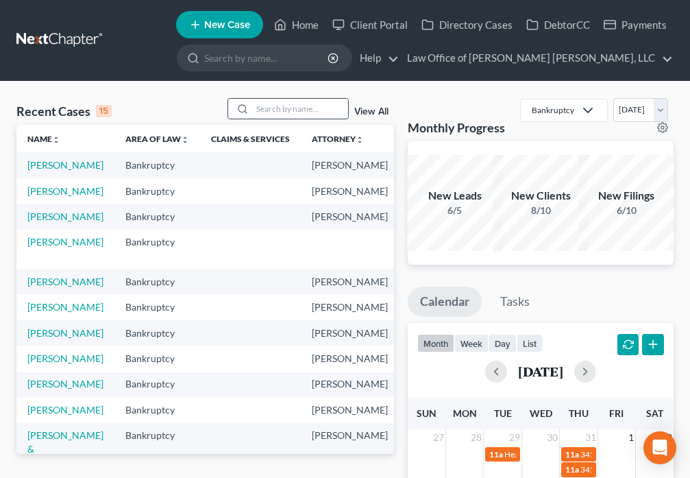
click at [256, 109] on input "search" at bounding box center [300, 109] width 96 height 20
click at [34, 339] on link "[PERSON_NAME]" at bounding box center [65, 333] width 76 height 12
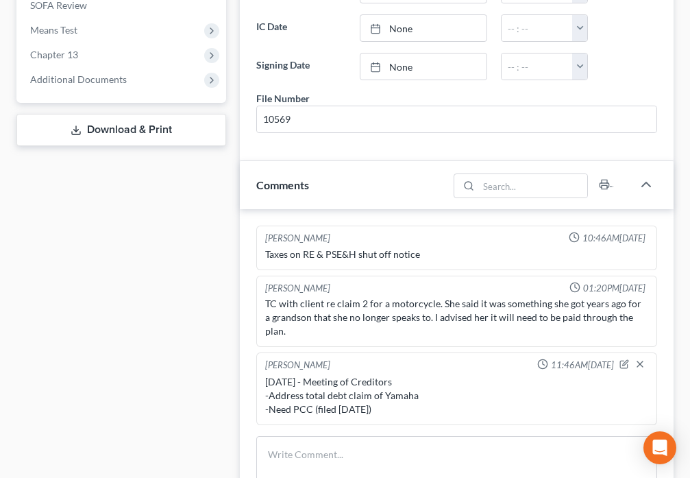
scroll to position [672, 0]
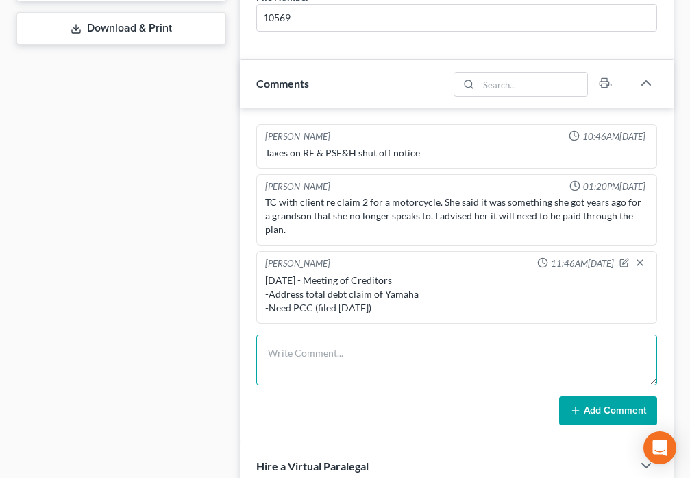
drag, startPoint x: 311, startPoint y: 368, endPoint x: 313, endPoint y: 359, distance: 9.0
click at [312, 367] on textarea at bounding box center [456, 360] width 401 height 51
type textarea "[DATE] - Confirmation - Confirmed $819x58 w/pmt of Yamaha poc"
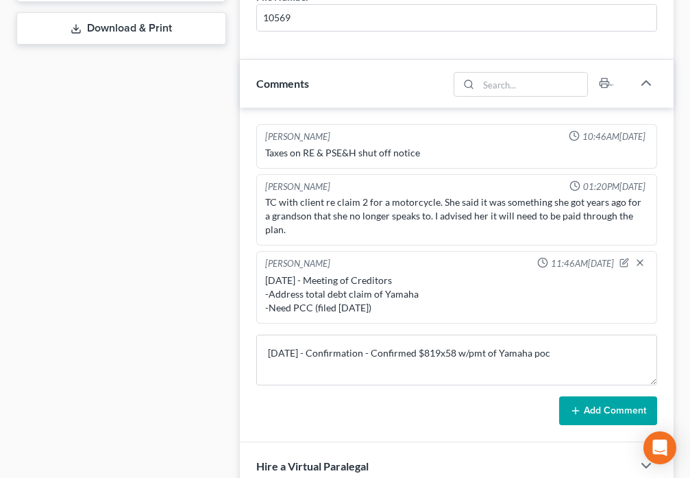
click at [599, 397] on button "Add Comment" at bounding box center [608, 410] width 98 height 29
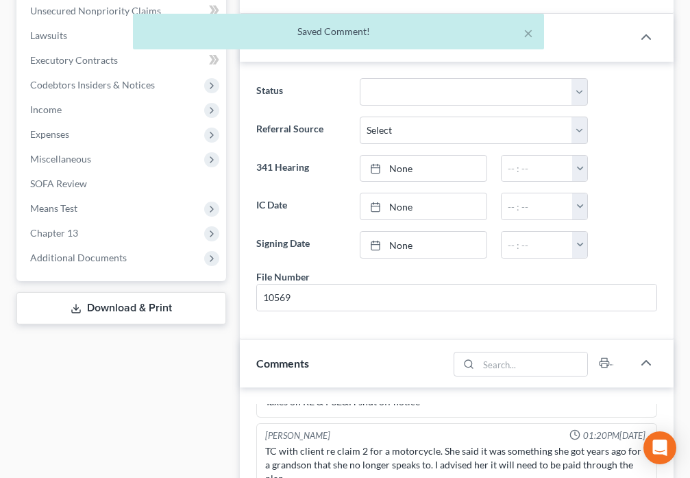
scroll to position [384, 0]
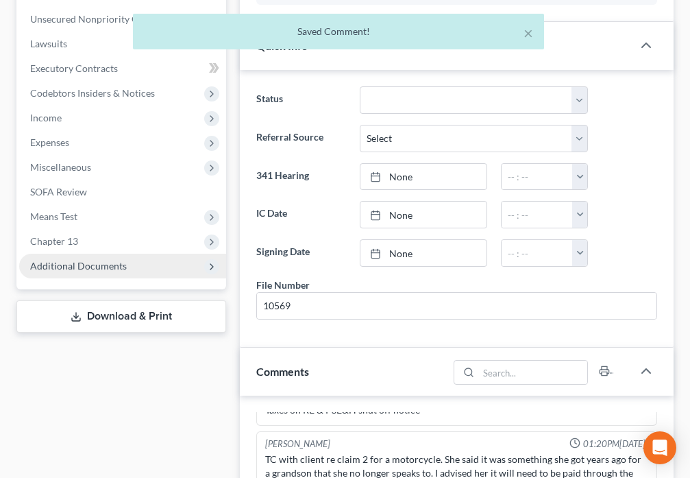
click at [121, 266] on span "Additional Documents" at bounding box center [78, 266] width 97 height 12
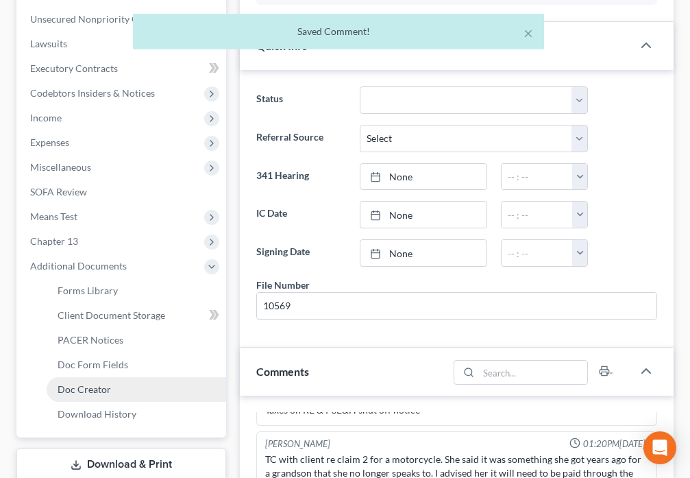
click at [128, 390] on link "Doc Creator" at bounding box center [137, 389] width 180 height 25
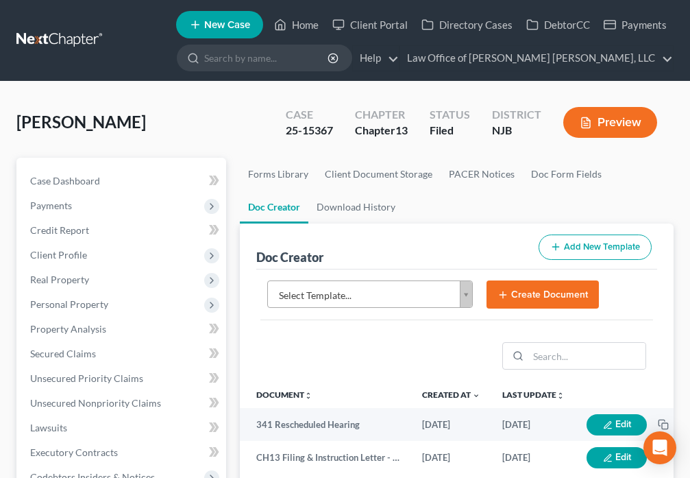
click at [466, 296] on body "Home New Case Client Portal Directory Cases DebtorCC Payments Law Office of [PE…" at bounding box center [345, 458] width 690 height 917
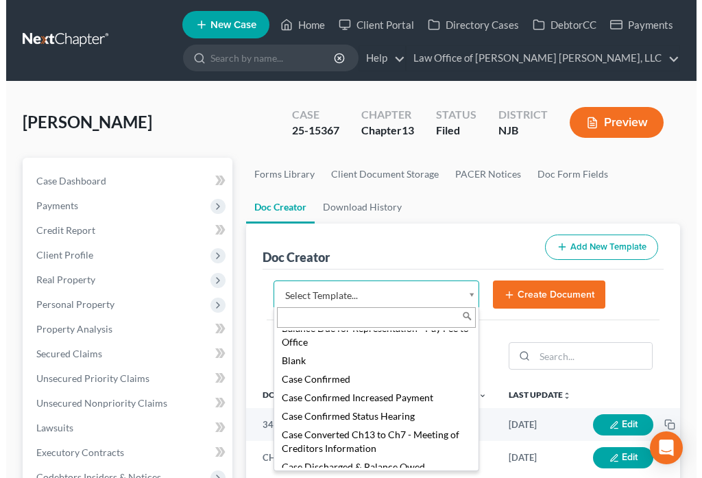
scroll to position [112, 0]
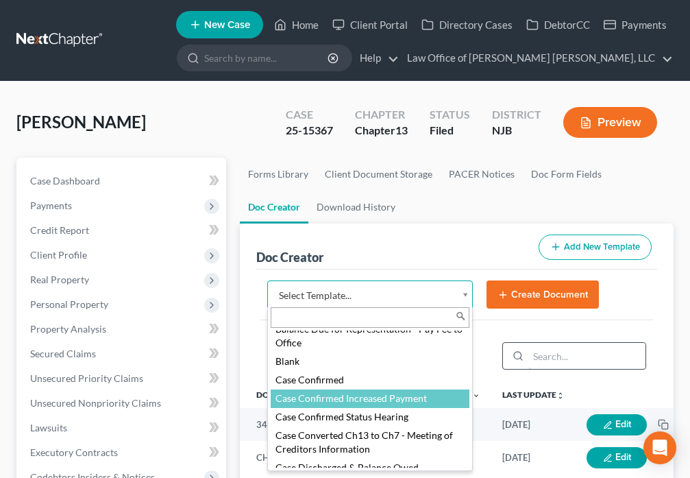
select select "88836"
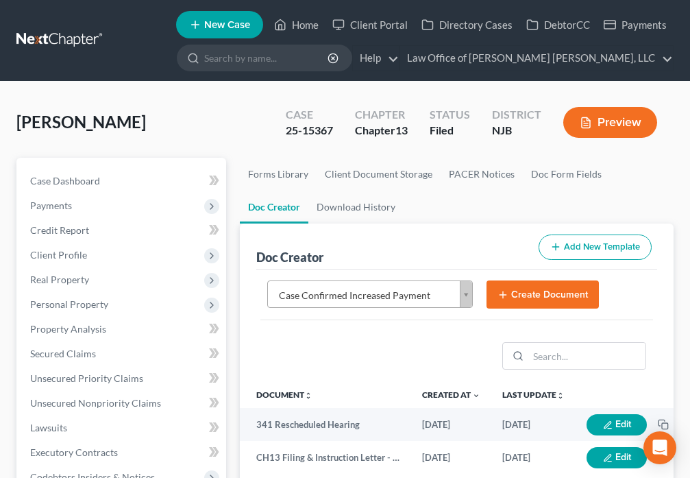
click at [516, 292] on button "Create Document" at bounding box center [543, 294] width 112 height 29
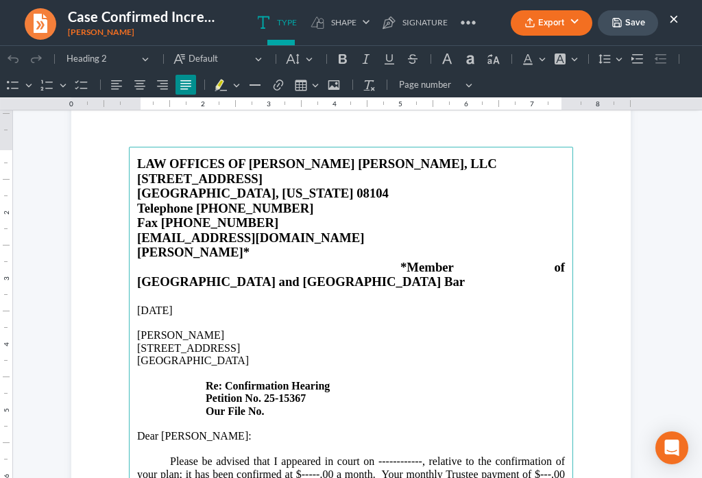
scroll to position [80, 0]
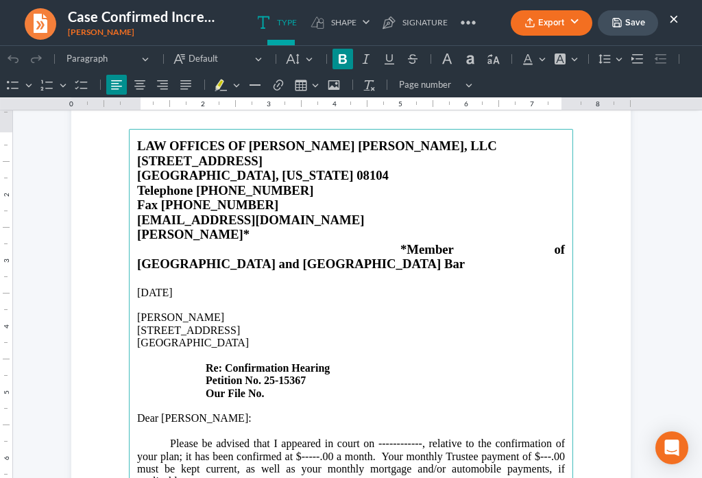
click at [273, 364] on p "[STREET_ADDRESS] Re: Confirmation Hearing Petition No. 25-15367 Our File No." at bounding box center [351, 361] width 428 height 75
click at [413, 437] on p "Please be advised that I appeared in court on ------------, relative to the con…" at bounding box center [351, 462] width 428 height 51
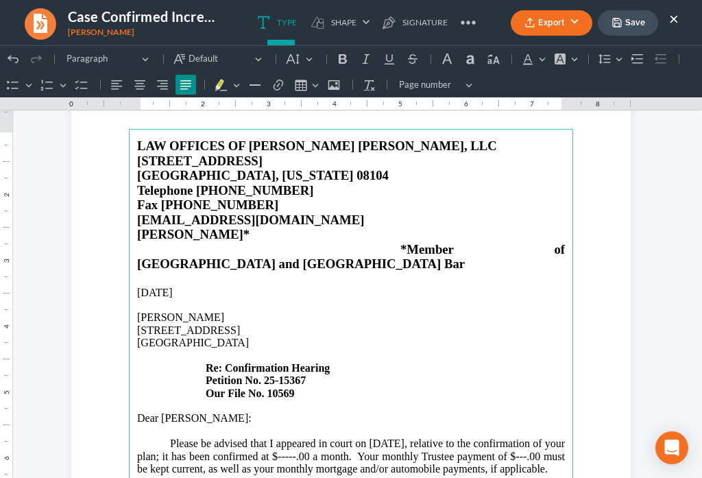
click at [392, 437] on p "Please be advised that I appeared in court on [DATE], relative to the confirmat…" at bounding box center [351, 456] width 428 height 38
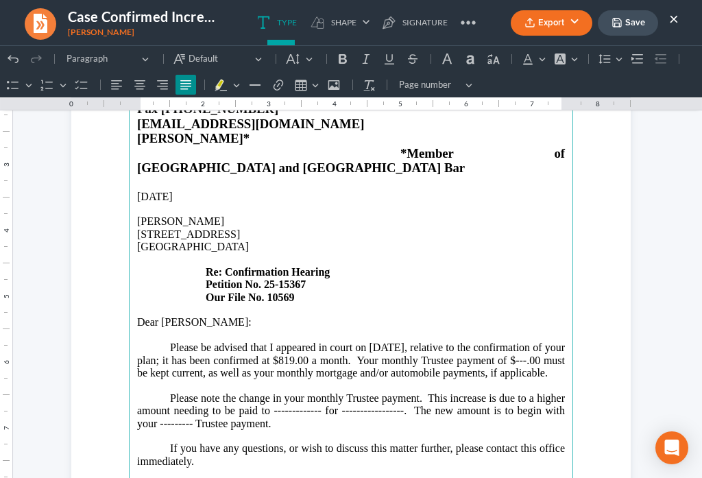
click at [204, 345] on p "Please be advised that I appeared in court on [DATE], relative to the confirmat…" at bounding box center [351, 360] width 428 height 38
click at [202, 345] on p "Please be advised that I appeared in court on [DATE], relative to the confirmat…" at bounding box center [351, 360] width 428 height 38
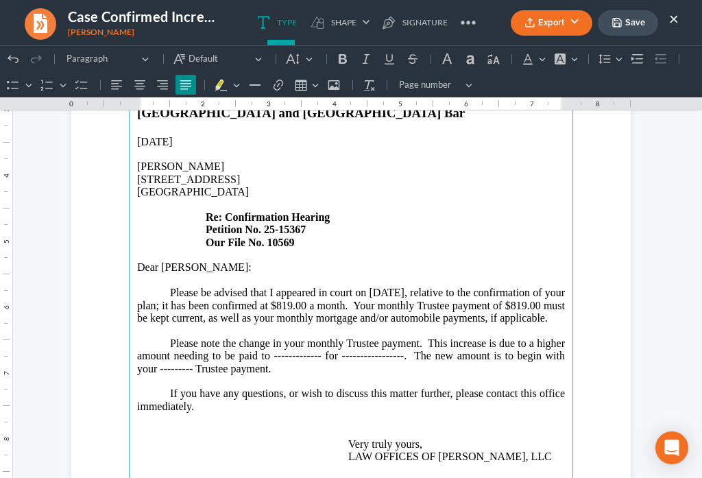
scroll to position [240, 0]
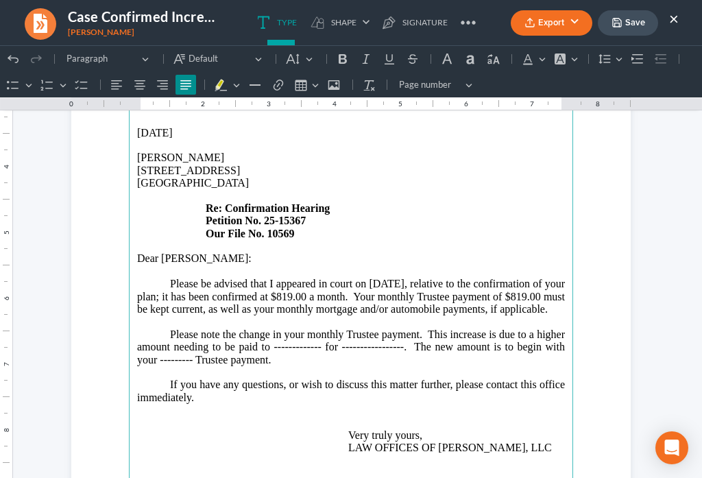
click at [523, 328] on p "Please note the change in your monthly Trustee payment. This increase is due to…" at bounding box center [351, 347] width 428 height 38
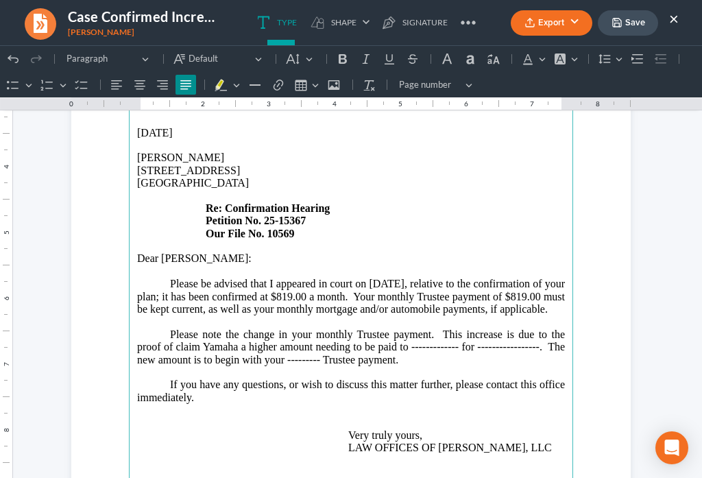
click at [137, 332] on p "Please note the change in your monthly Trustee payment. This increase is due to…" at bounding box center [351, 347] width 428 height 38
click at [143, 342] on p "Please note the change in your monthly Trustee payment. This increase is due to…" at bounding box center [351, 347] width 428 height 38
click at [234, 328] on p "Please note the change in your monthly Trustee payment. This increase is due to…" at bounding box center [351, 347] width 428 height 38
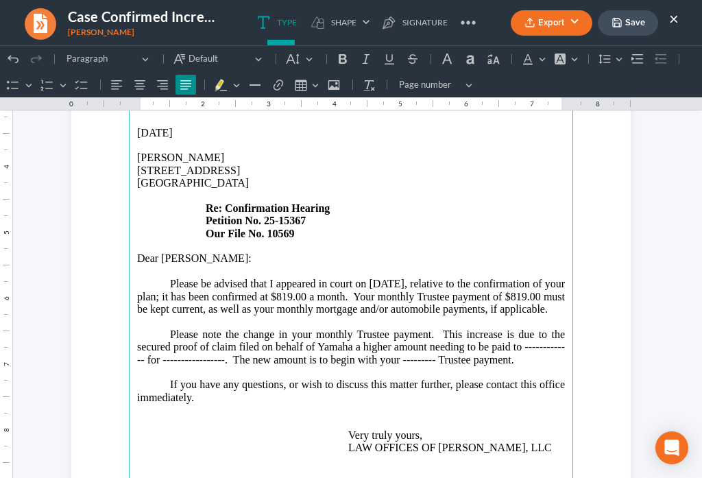
click at [218, 343] on p "Please note the change in your monthly Trustee payment. This increase is due to…" at bounding box center [351, 347] width 428 height 38
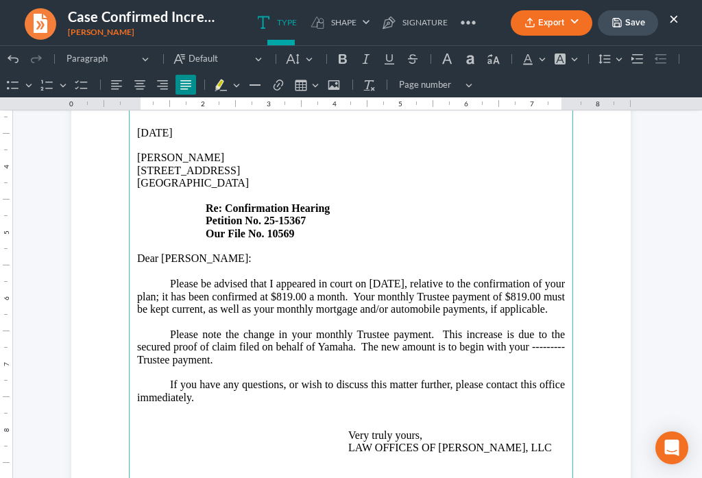
click at [559, 330] on main "LAW OFFICES OF [PERSON_NAME] [PERSON_NAME], LLC [STREET_ADDRESS][US_STATE] Tele…" at bounding box center [351, 265] width 444 height 592
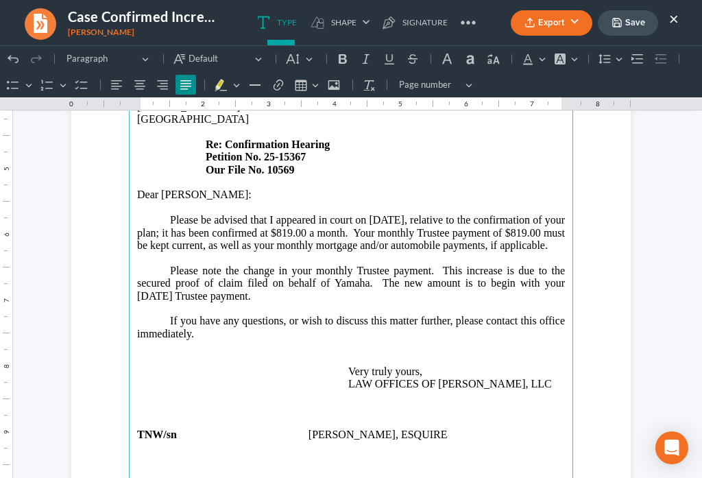
scroll to position [422, 0]
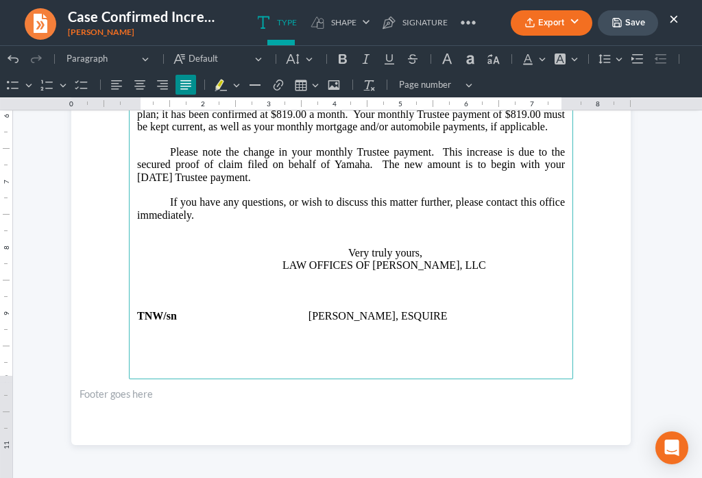
click at [630, 21] on button "Save" at bounding box center [628, 22] width 60 height 25
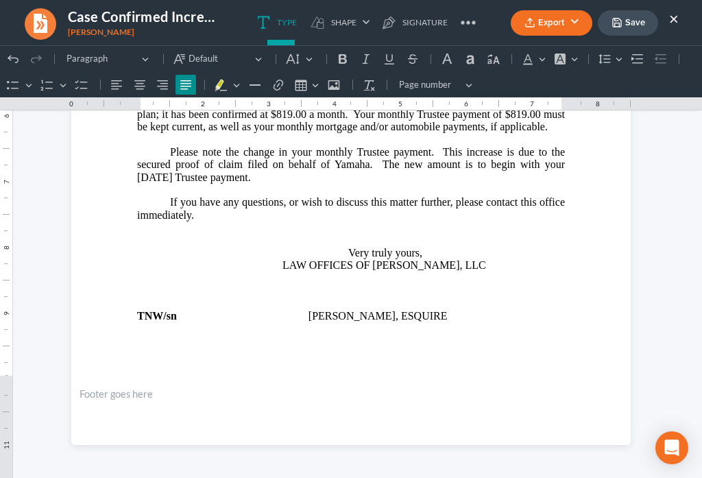
click at [535, 23] on icon "button" at bounding box center [529, 22] width 11 height 11
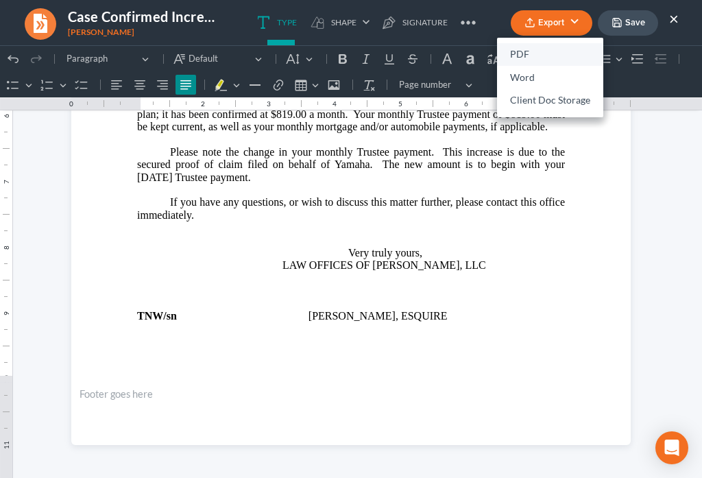
click at [518, 60] on link "PDF" at bounding box center [550, 54] width 106 height 23
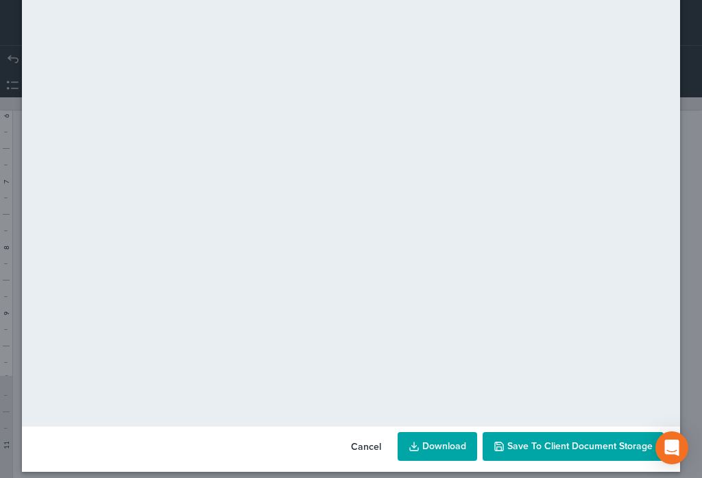
scroll to position [96, 0]
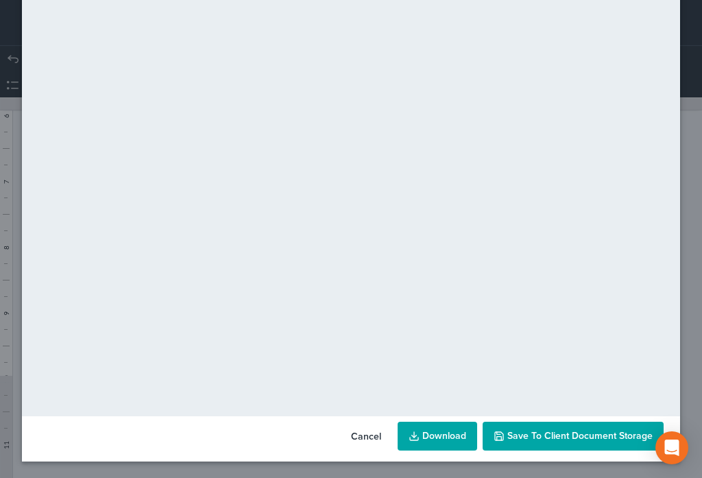
click at [553, 439] on span "Save to Client Document Storage" at bounding box center [579, 436] width 145 height 12
